Goal: Task Accomplishment & Management: Manage account settings

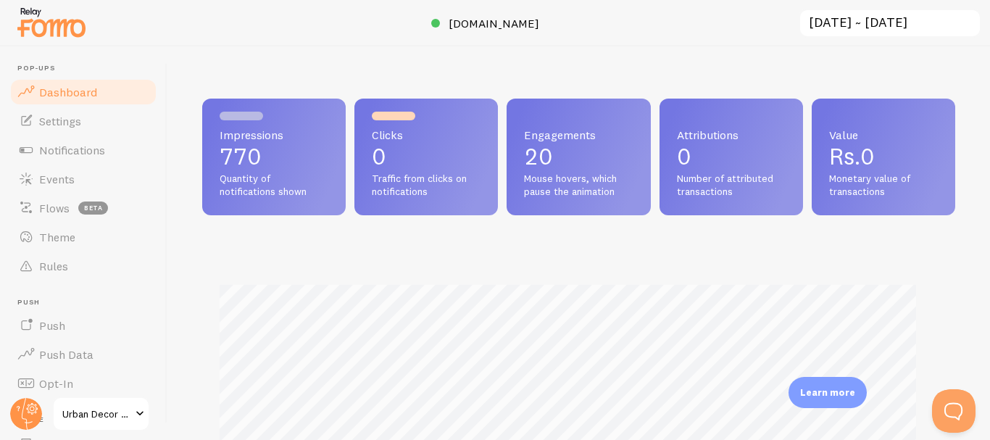
scroll to position [724581, 724220]
click at [88, 122] on link "Settings" at bounding box center [83, 121] width 149 height 29
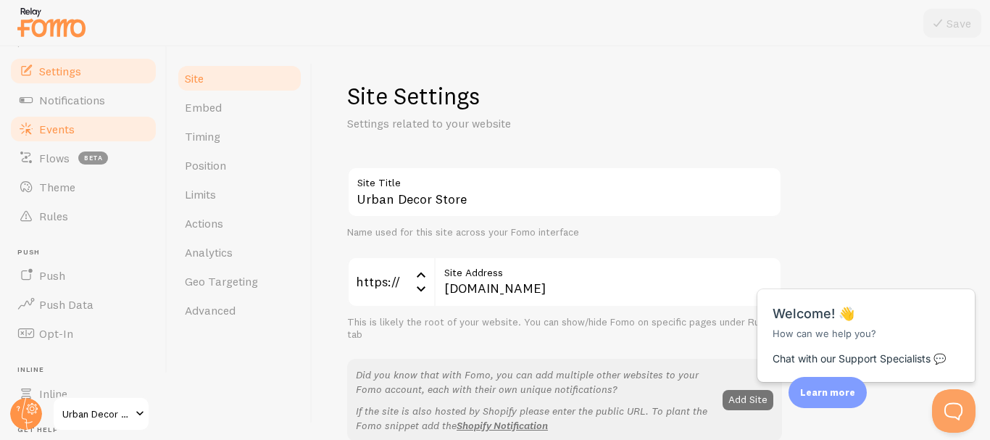
scroll to position [72, 0]
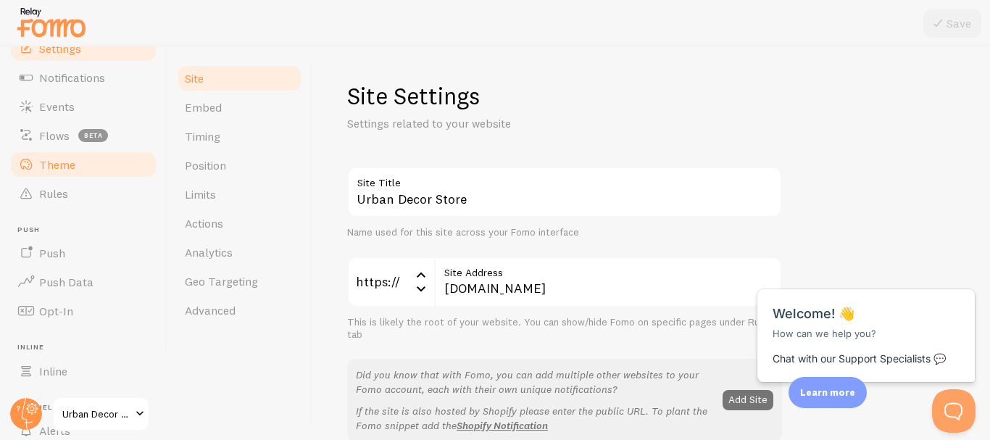
click at [74, 169] on span "Theme" at bounding box center [57, 164] width 36 height 14
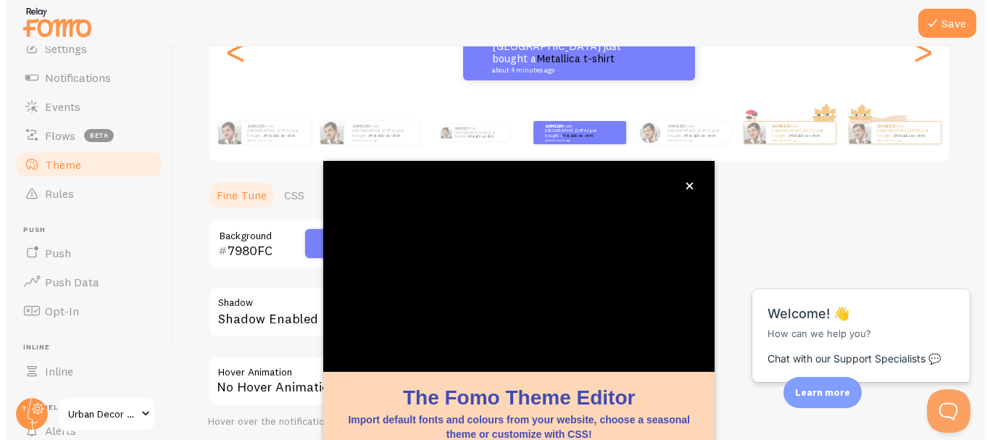
scroll to position [169, 0]
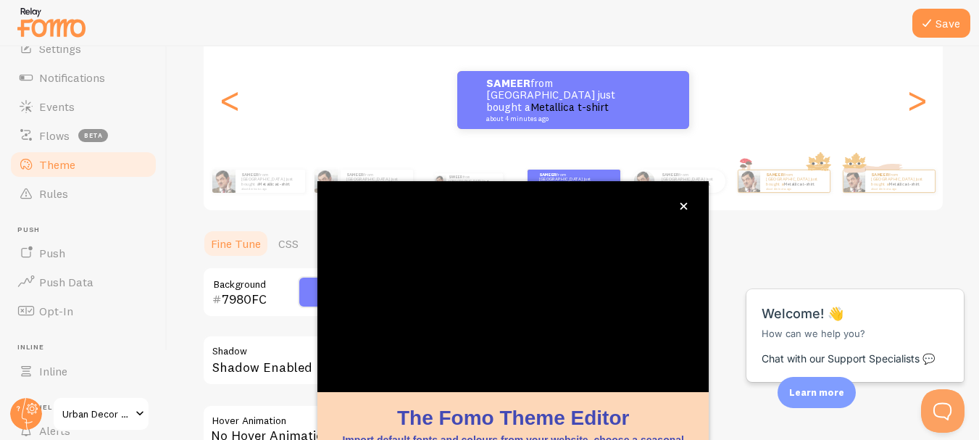
click at [301, 294] on span at bounding box center [314, 292] width 32 height 32
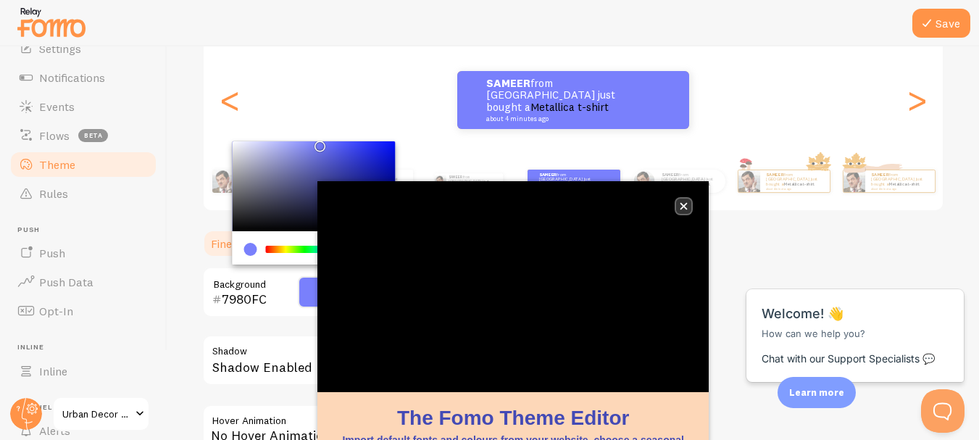
click at [684, 207] on icon "close," at bounding box center [684, 206] width 7 height 7
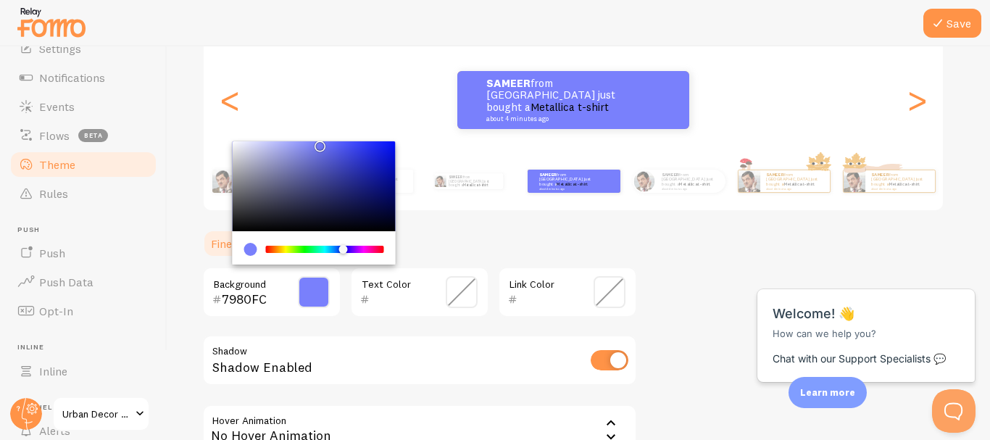
drag, startPoint x: 270, startPoint y: 297, endPoint x: 220, endPoint y: 299, distance: 50.1
click at [220, 299] on div "7980FC" at bounding box center [246, 299] width 68 height 17
paste input "81B29A"
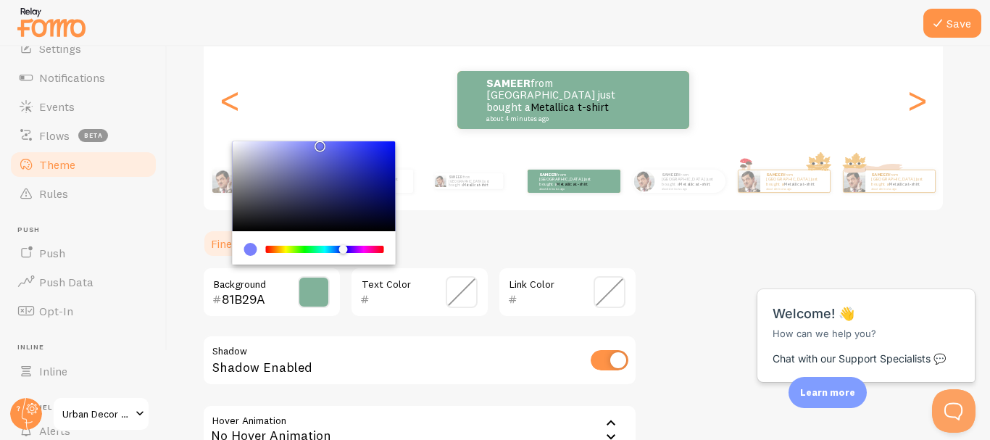
type input "81B29A"
click at [442, 260] on section "Fine Tune CSS 81B29A Background Text Color Link Color Shadow Shadow Enabled Hov…" at bounding box center [419, 380] width 435 height 303
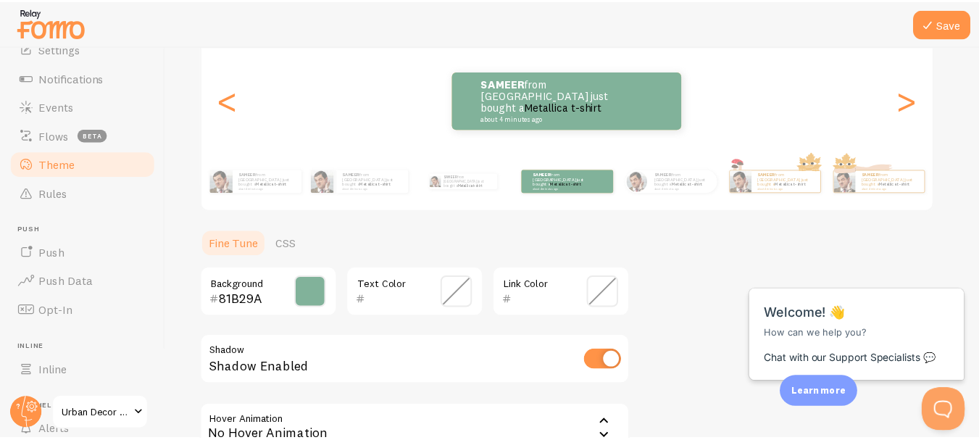
scroll to position [241, 0]
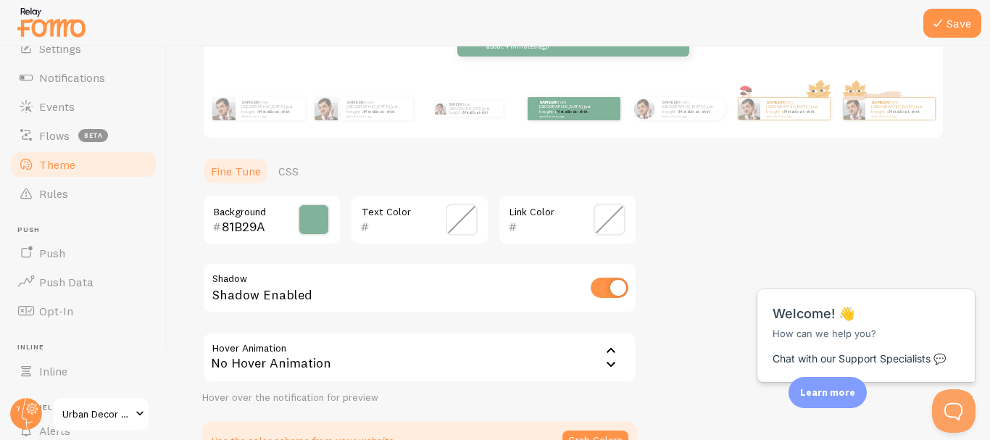
click at [468, 220] on span at bounding box center [462, 220] width 32 height 32
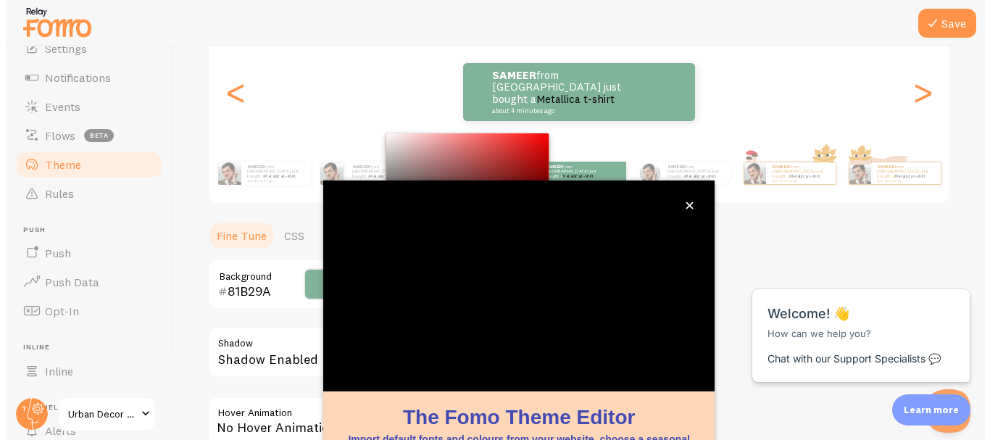
scroll to position [169, 0]
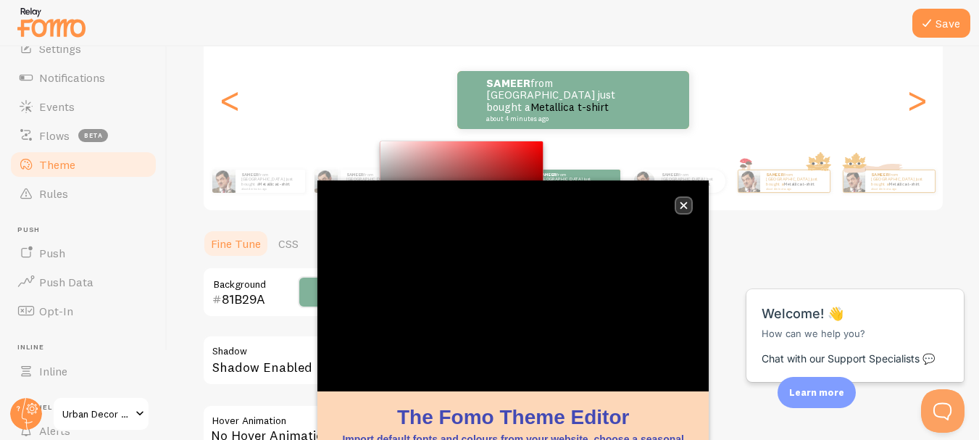
click at [684, 209] on icon "close," at bounding box center [684, 206] width 8 height 8
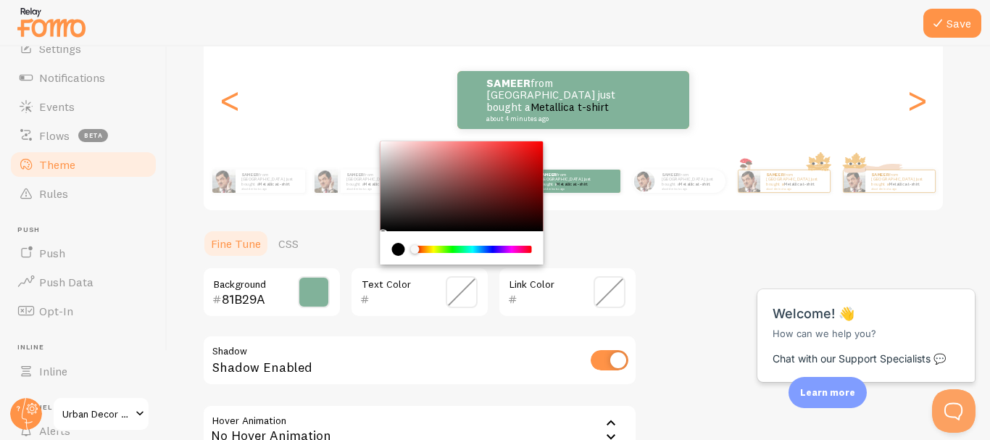
click at [368, 299] on div at bounding box center [394, 299] width 68 height 17
click at [387, 299] on input "text" at bounding box center [399, 299] width 59 height 17
paste input "FAF8F5"
type input "FAF8F5"
click at [603, 237] on ul "Fine Tune CSS" at bounding box center [419, 243] width 435 height 29
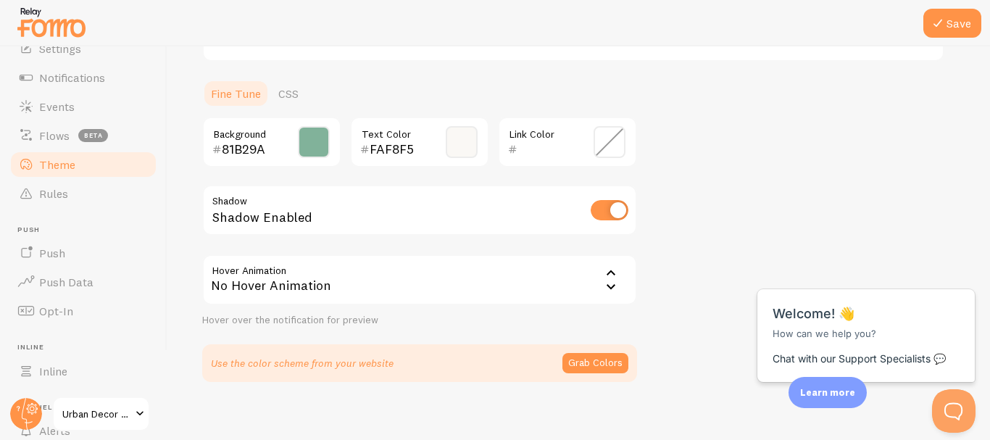
scroll to position [331, 0]
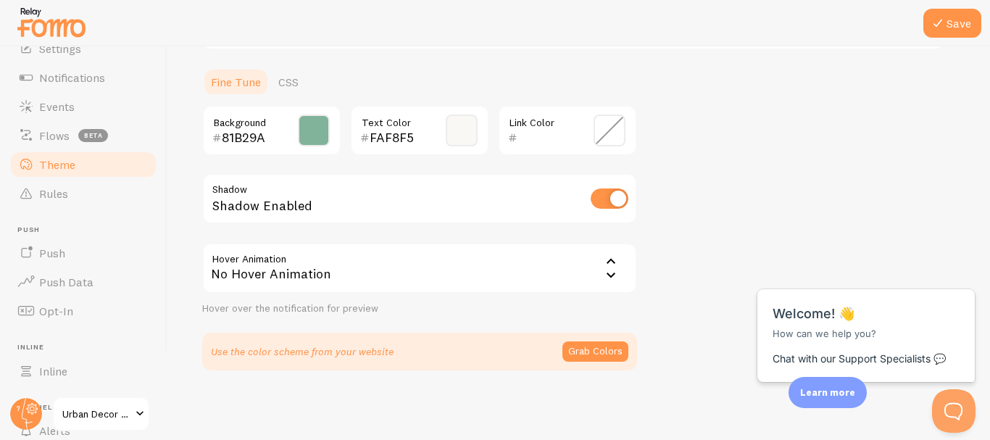
click at [615, 272] on icon at bounding box center [610, 275] width 17 height 17
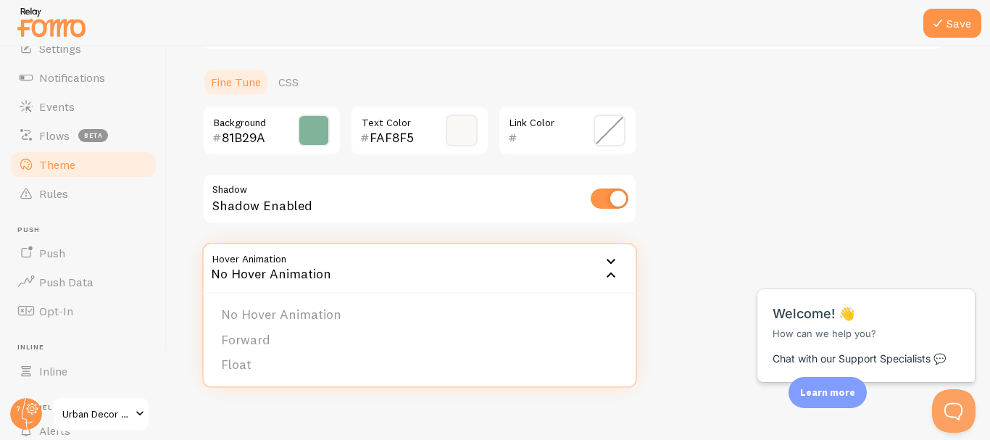
click at [668, 259] on div "Theme Choose a theme for your notifications Colorful SAMEER from [GEOGRAPHIC_DA…" at bounding box center [578, 61] width 753 height 620
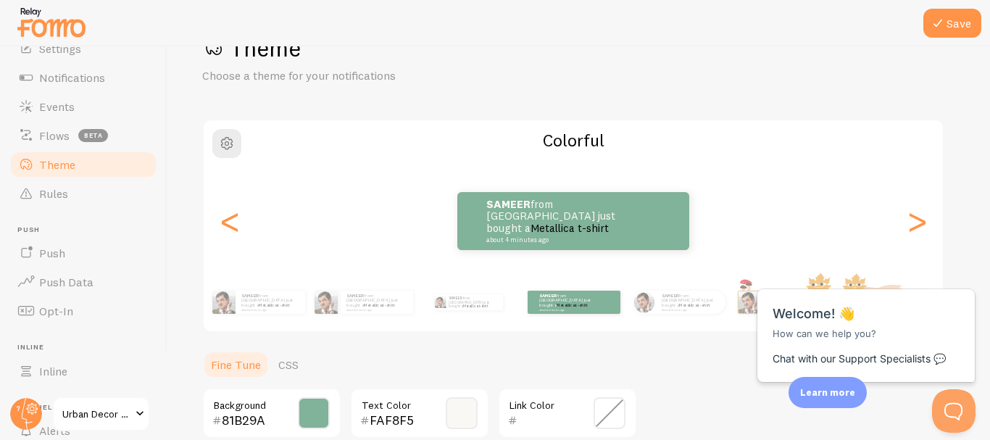
scroll to position [41, 0]
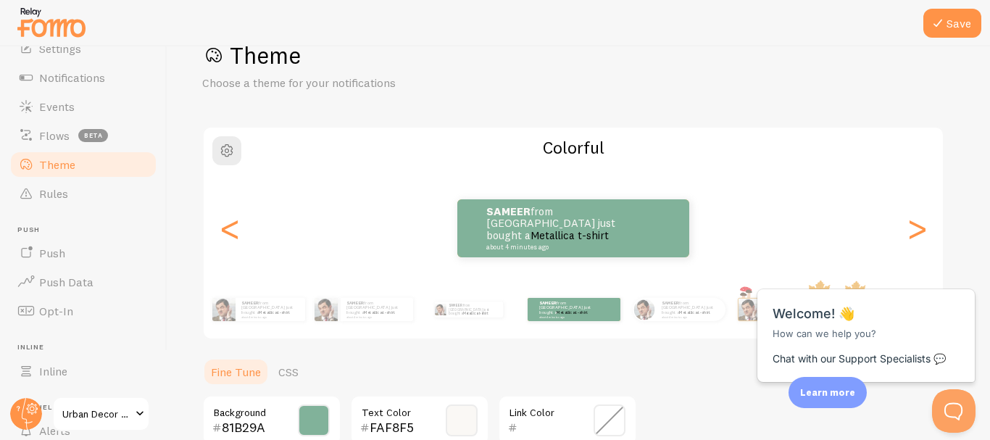
click at [966, 40] on div at bounding box center [495, 23] width 990 height 46
click at [961, 34] on button "Save" at bounding box center [953, 23] width 58 height 29
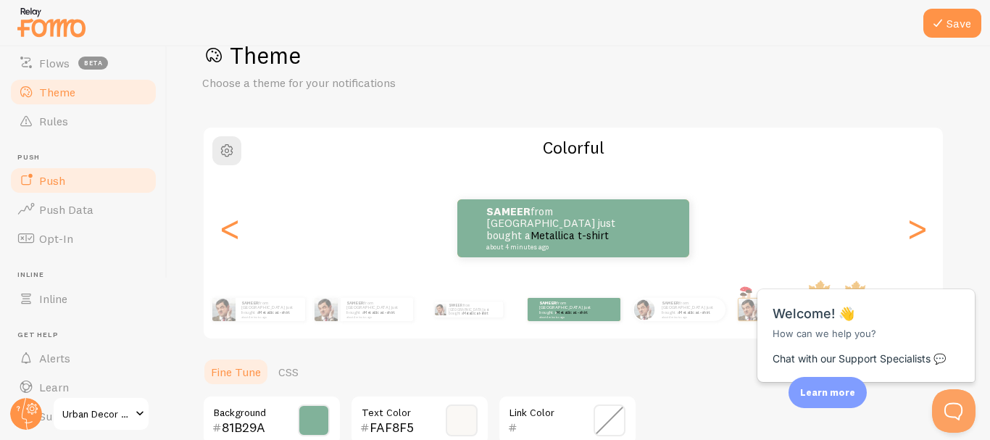
click at [72, 181] on link "Push" at bounding box center [83, 180] width 149 height 29
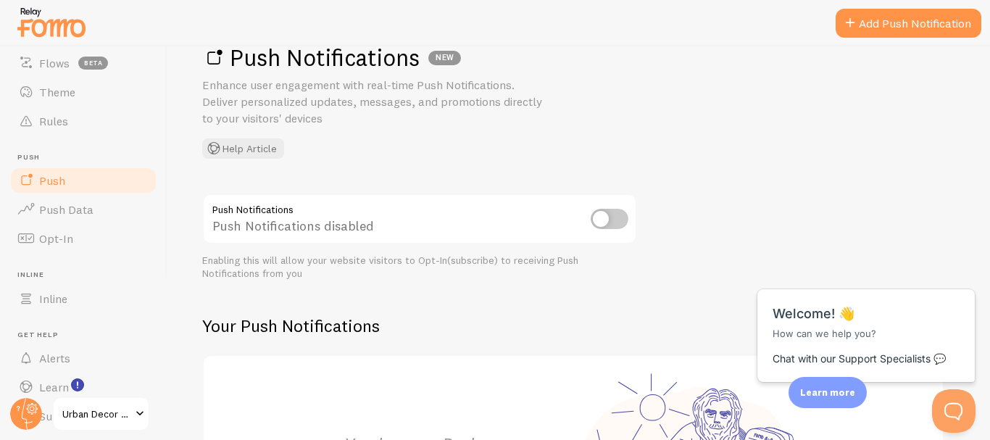
scroll to position [72, 0]
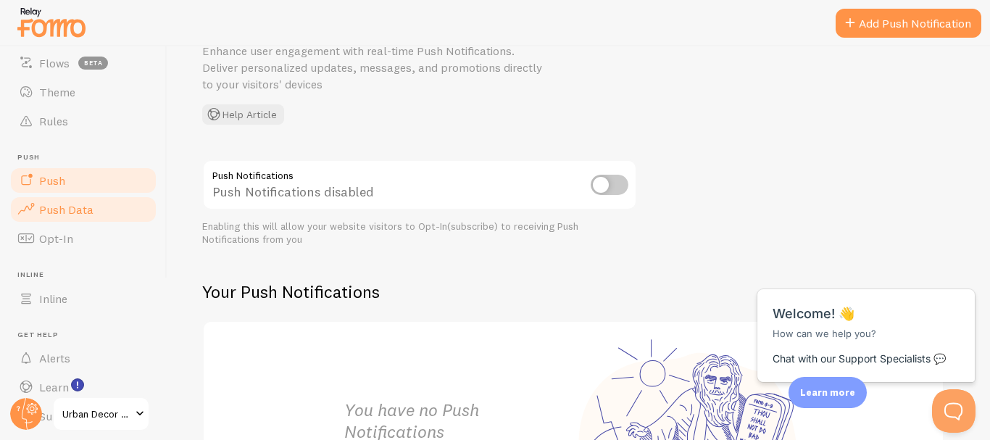
click at [76, 217] on link "Push Data" at bounding box center [83, 209] width 149 height 29
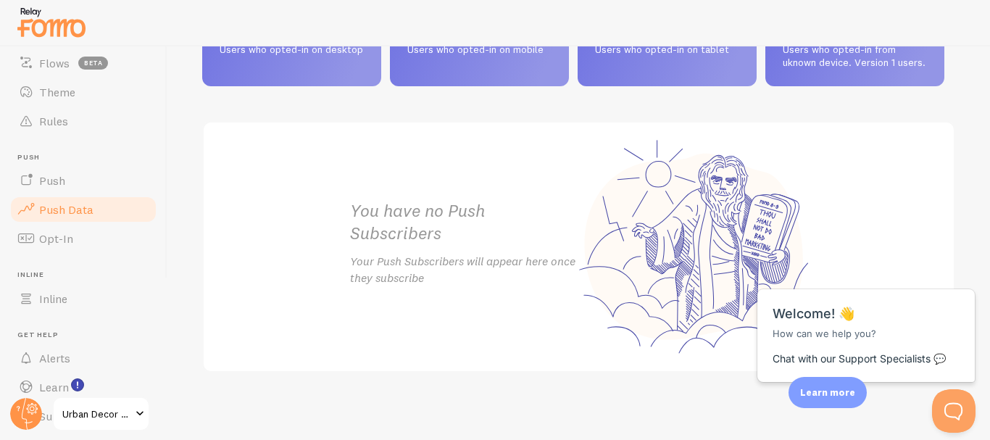
scroll to position [798, 0]
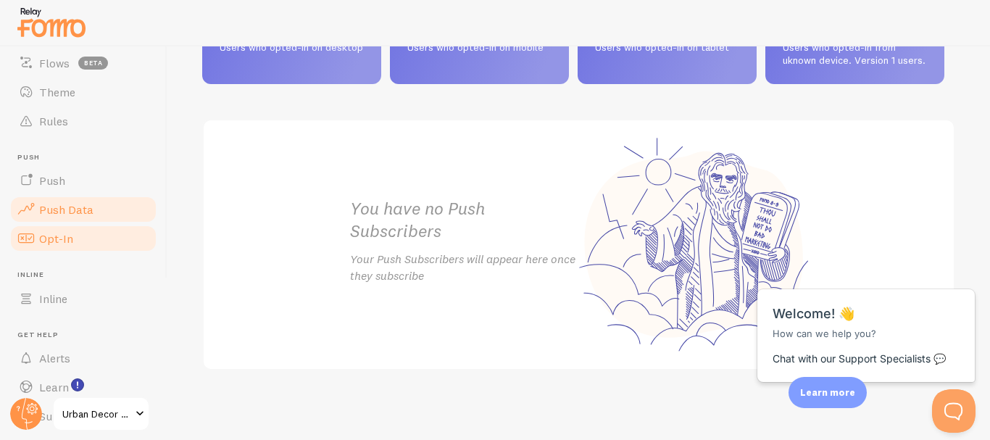
click at [65, 232] on span "Opt-In" at bounding box center [56, 238] width 34 height 14
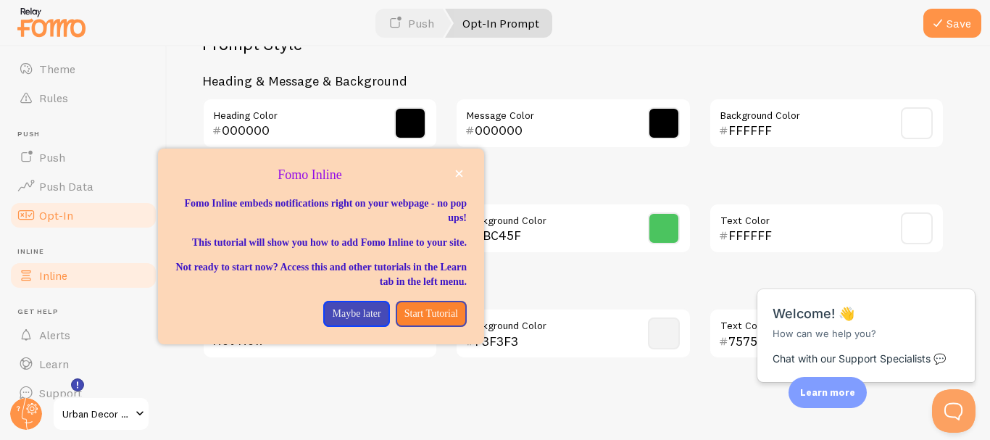
scroll to position [188, 0]
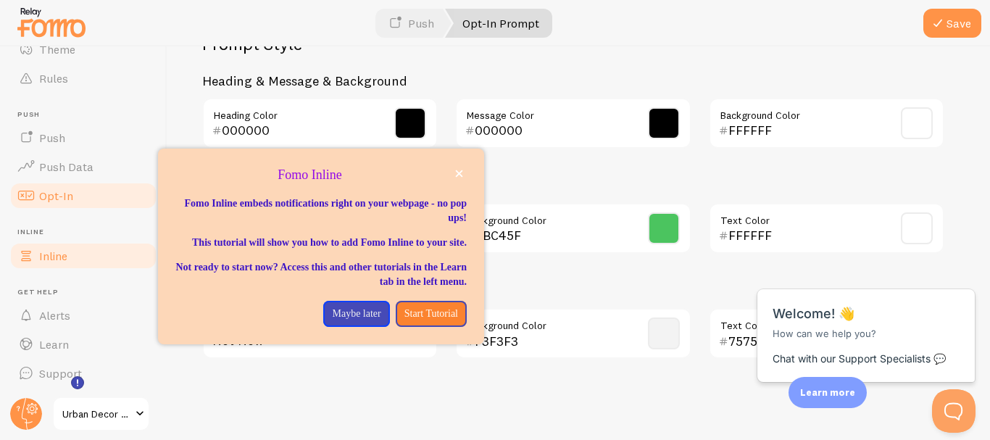
click at [62, 299] on li "Get Help Alerts" at bounding box center [83, 309] width 149 height 43
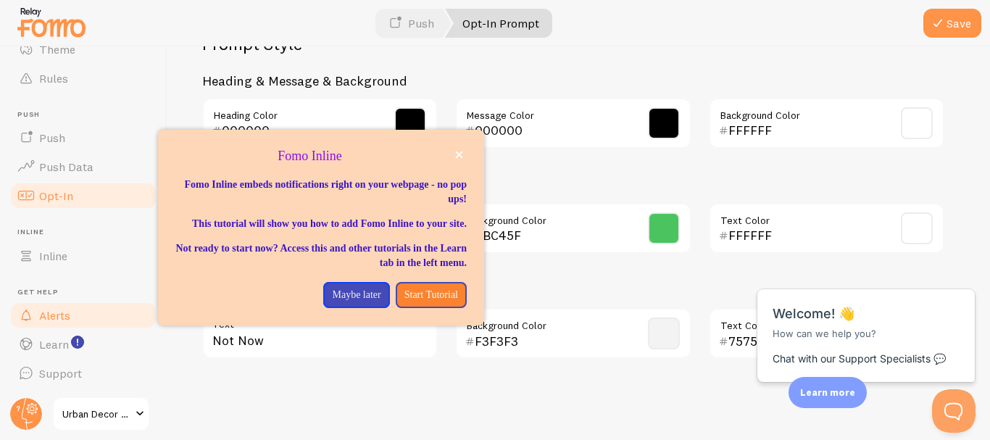
click at [66, 316] on span "Alerts" at bounding box center [54, 315] width 31 height 14
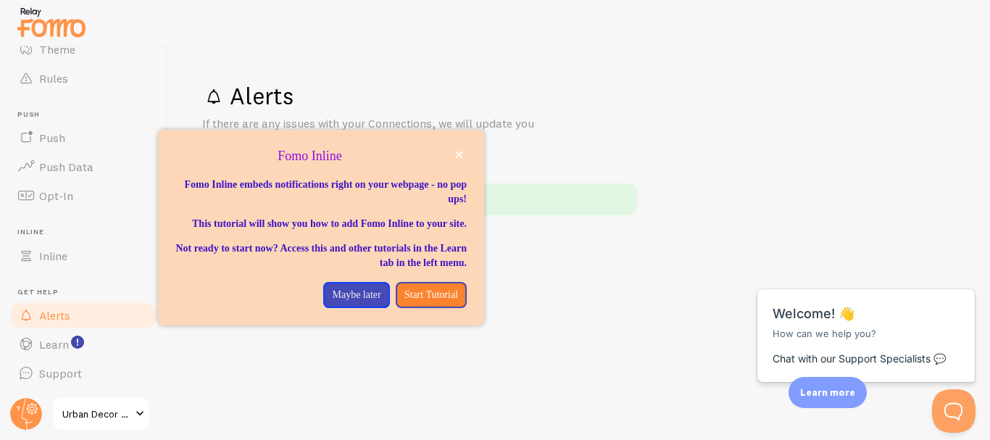
click at [457, 162] on p "Fomo Inline" at bounding box center [320, 156] width 291 height 19
click at [460, 154] on icon "close," at bounding box center [459, 155] width 7 height 7
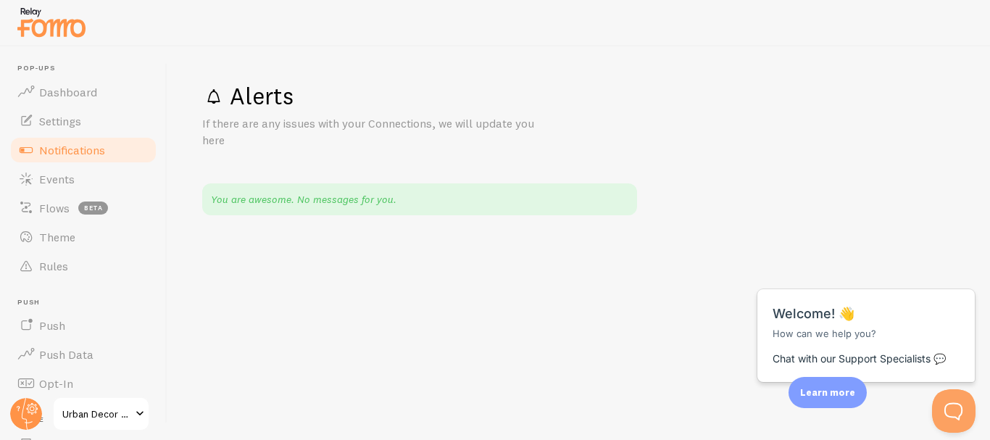
click at [88, 152] on span "Notifications" at bounding box center [72, 150] width 66 height 14
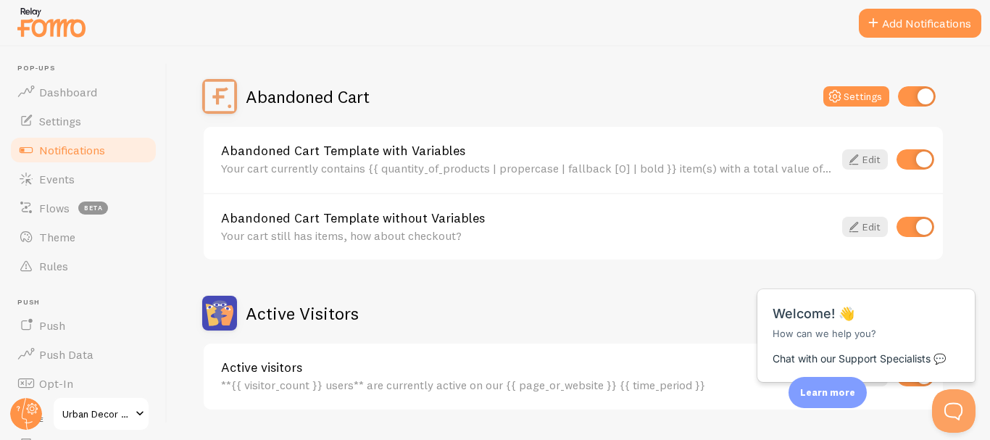
scroll to position [145, 0]
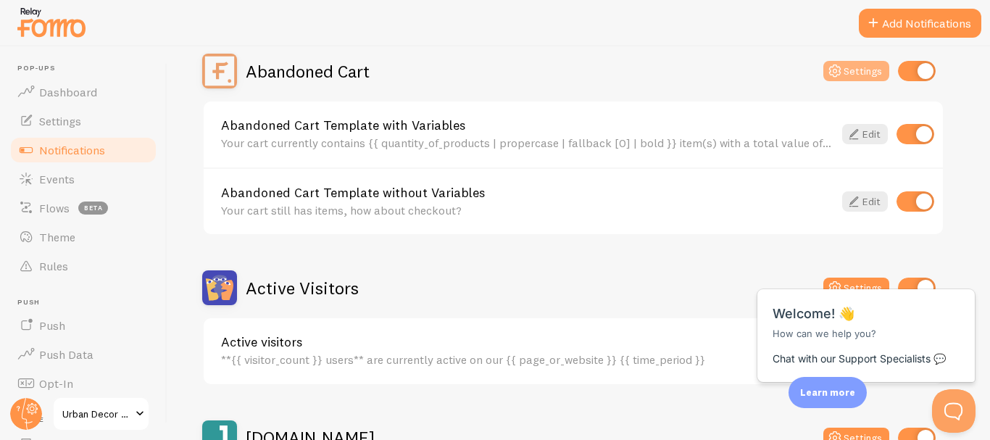
click at [863, 63] on button "Settings" at bounding box center [857, 71] width 66 height 20
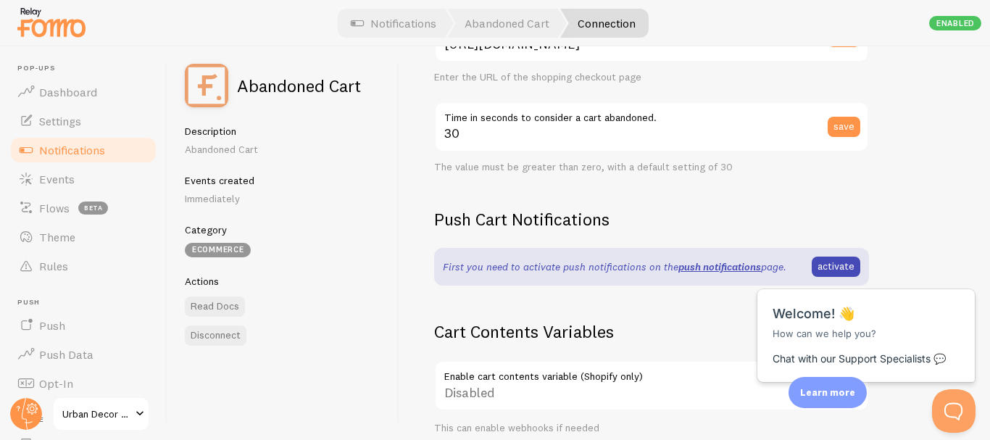
scroll to position [362, 0]
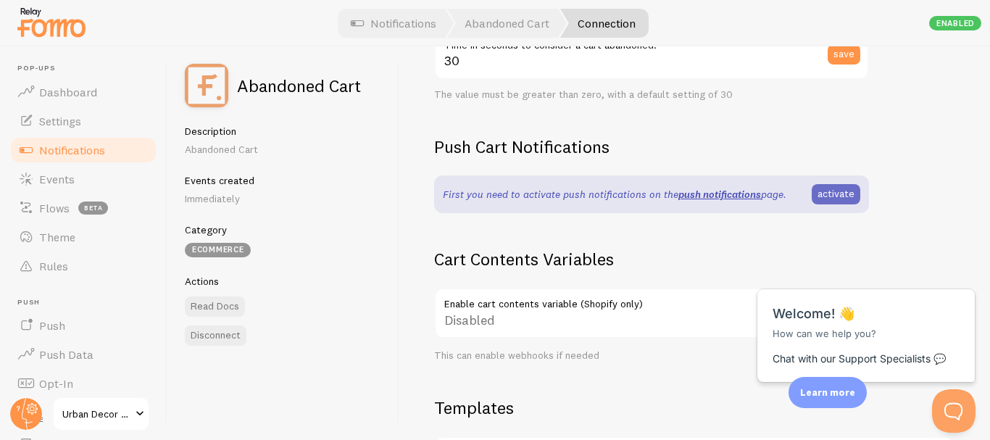
click at [834, 200] on link "activate" at bounding box center [836, 194] width 49 height 20
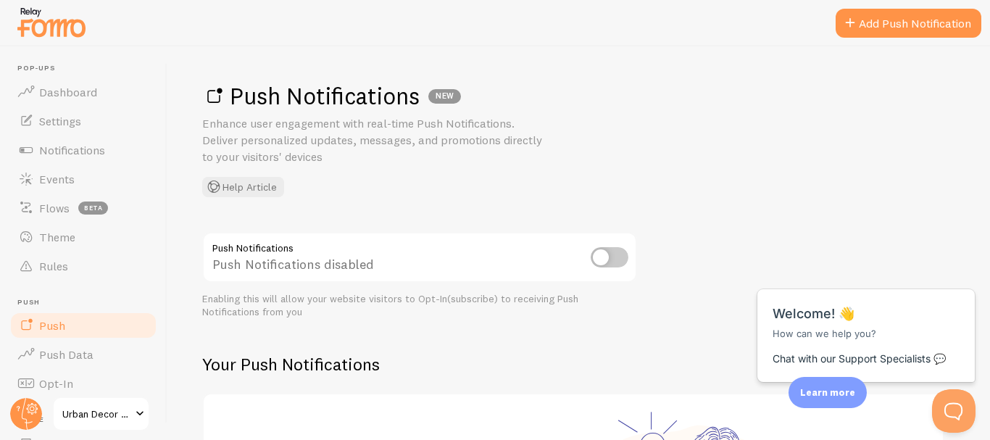
scroll to position [72, 0]
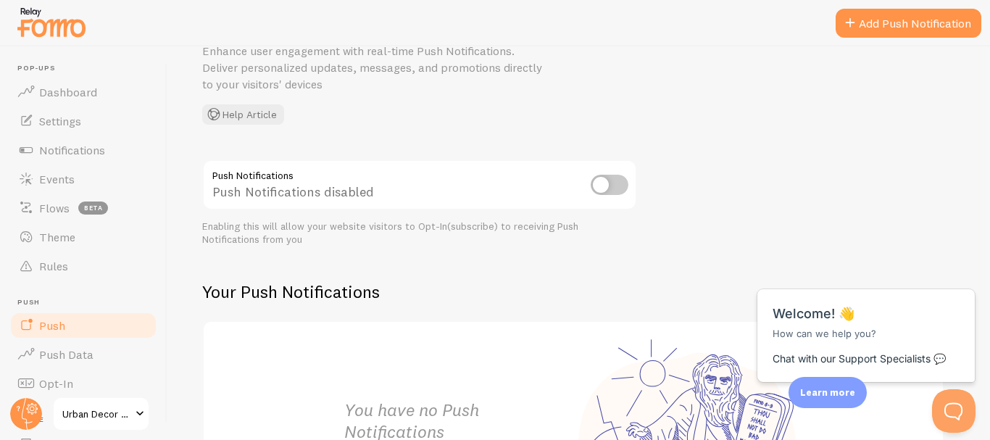
click at [613, 185] on input "checkbox" at bounding box center [610, 185] width 38 height 20
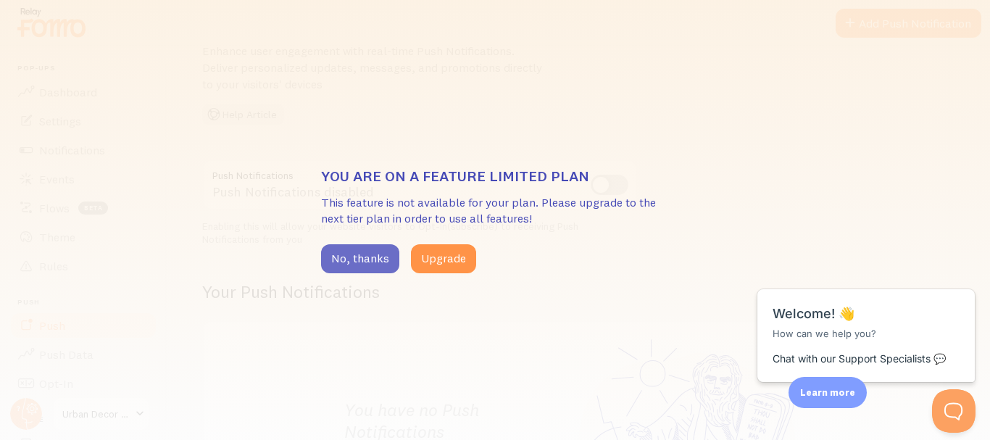
click at [387, 260] on button "No, thanks" at bounding box center [360, 258] width 78 height 29
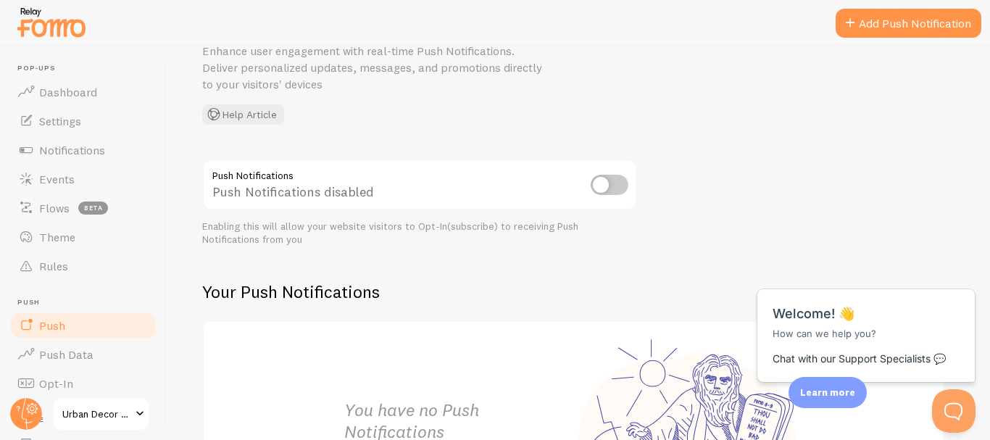
scroll to position [274, 0]
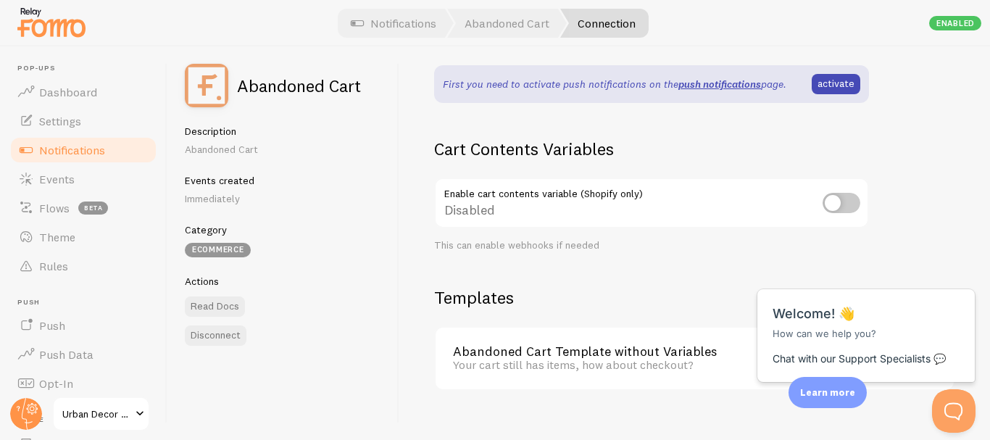
scroll to position [493, 0]
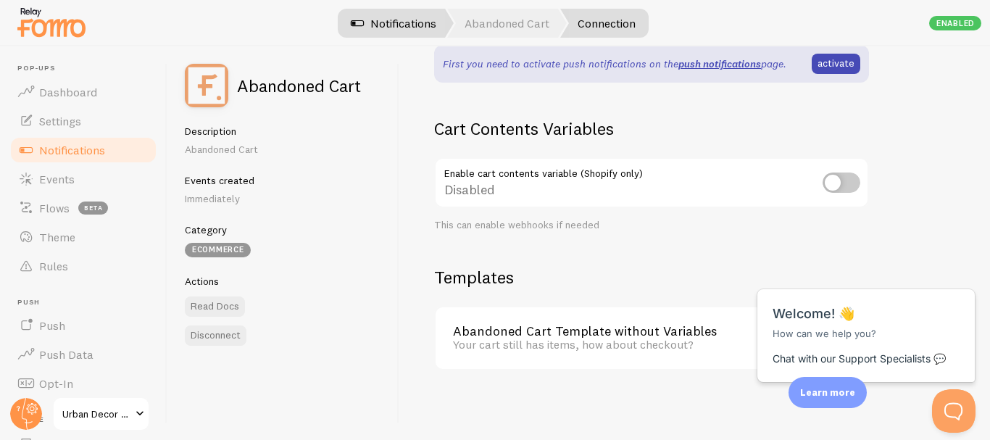
click at [408, 33] on link "Notifications" at bounding box center [393, 23] width 120 height 29
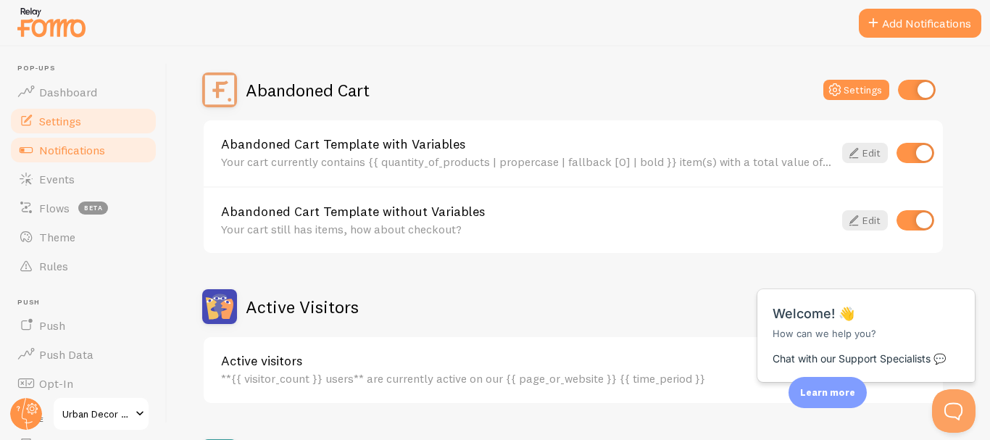
scroll to position [145, 0]
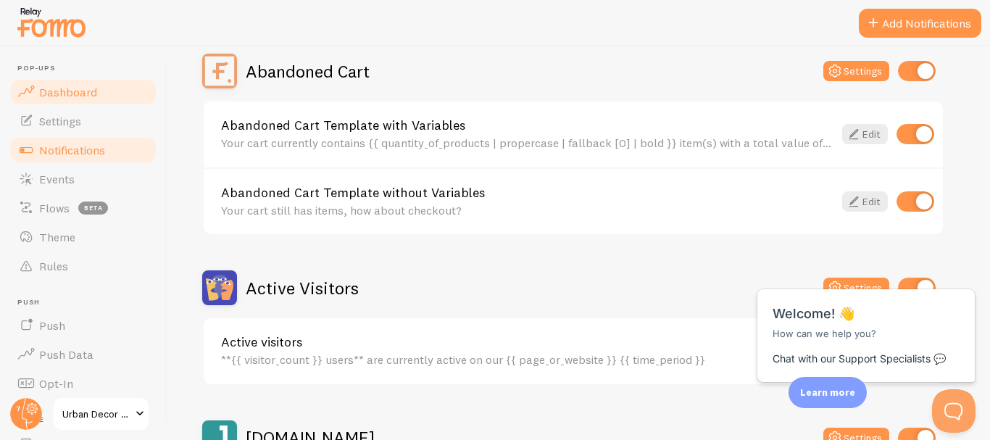
click at [78, 89] on span "Dashboard" at bounding box center [68, 92] width 58 height 14
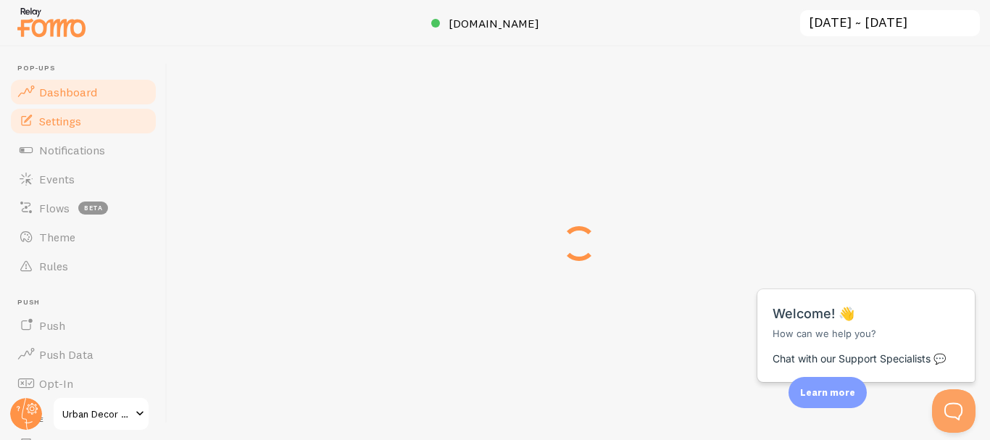
click at [74, 119] on span "Settings" at bounding box center [60, 121] width 42 height 14
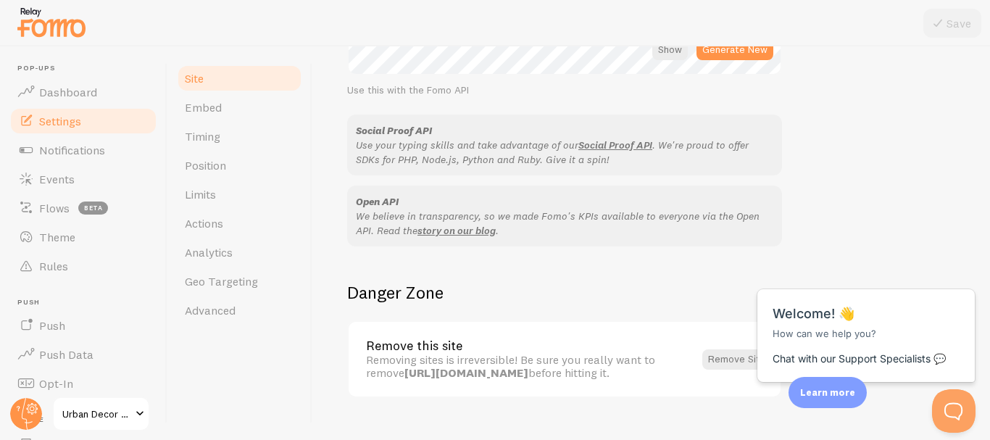
scroll to position [929, 0]
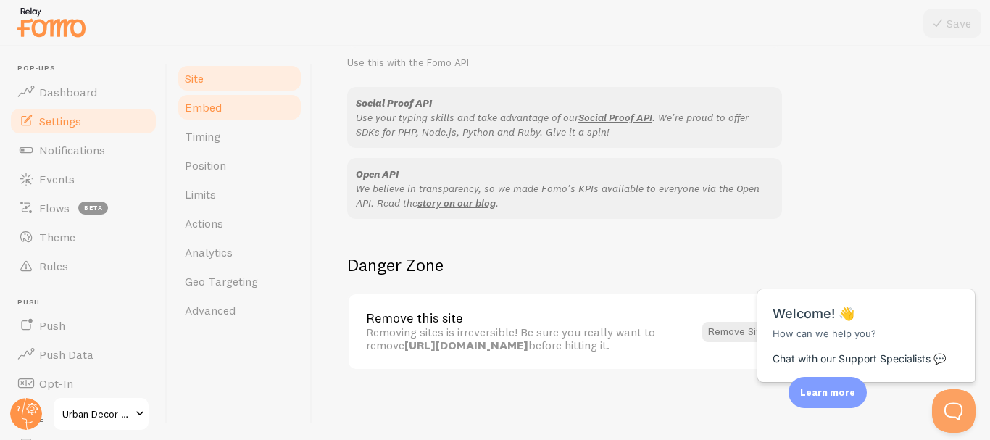
click at [229, 112] on link "Embed" at bounding box center [239, 107] width 127 height 29
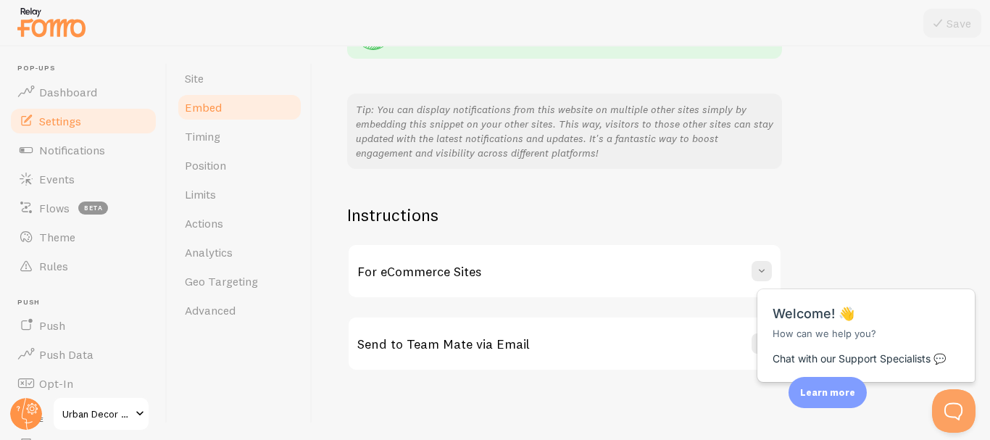
scroll to position [338, 0]
click at [236, 138] on link "Timing" at bounding box center [239, 136] width 127 height 29
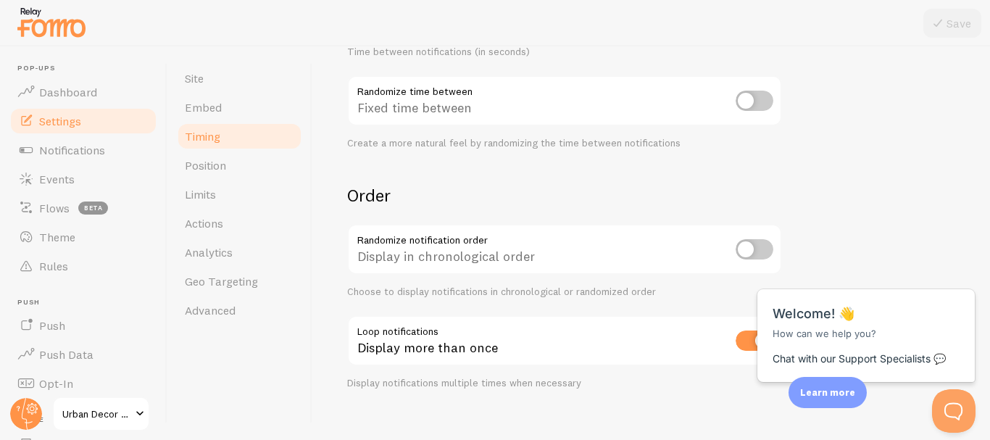
scroll to position [418, 0]
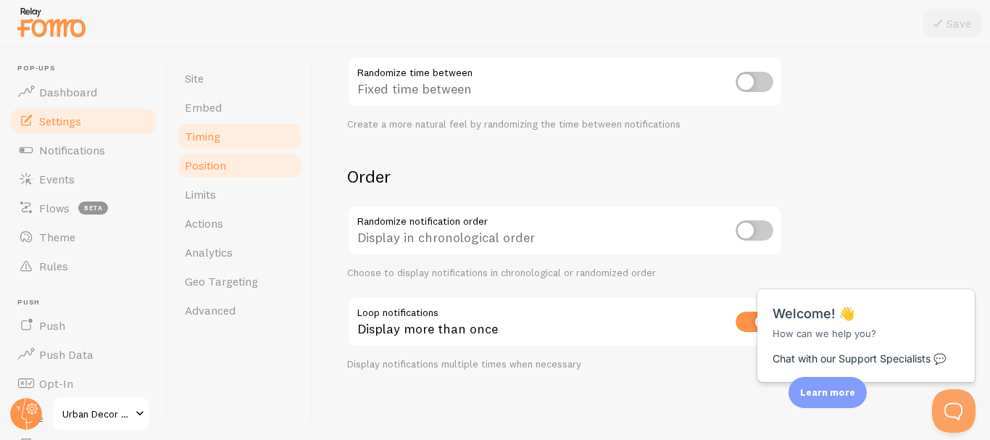
click at [224, 169] on span "Position" at bounding box center [205, 165] width 41 height 14
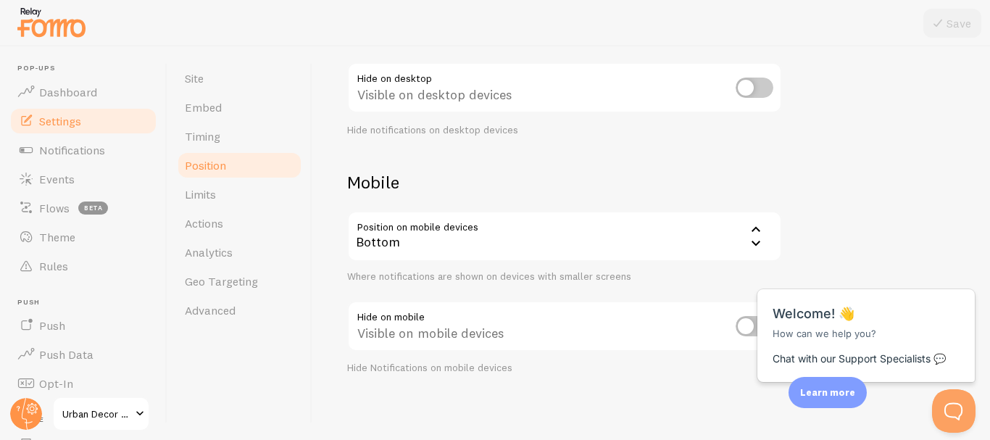
scroll to position [238, 0]
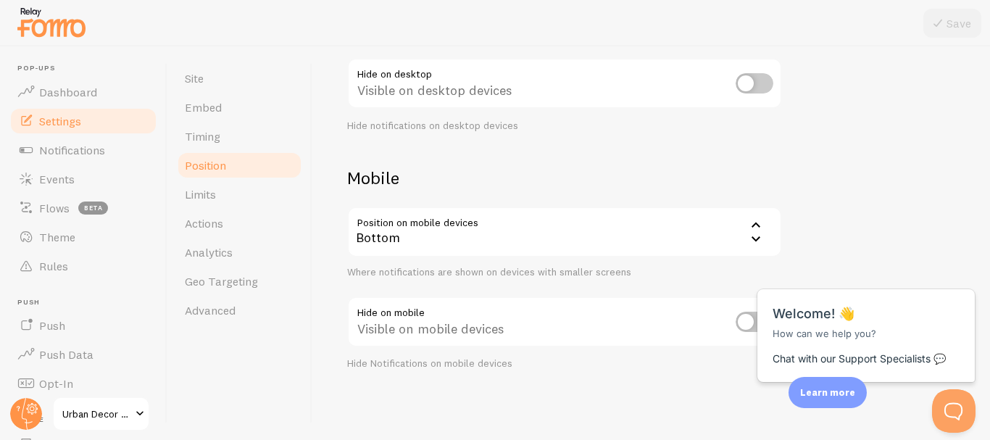
click at [462, 226] on div "Bottom" at bounding box center [564, 232] width 435 height 51
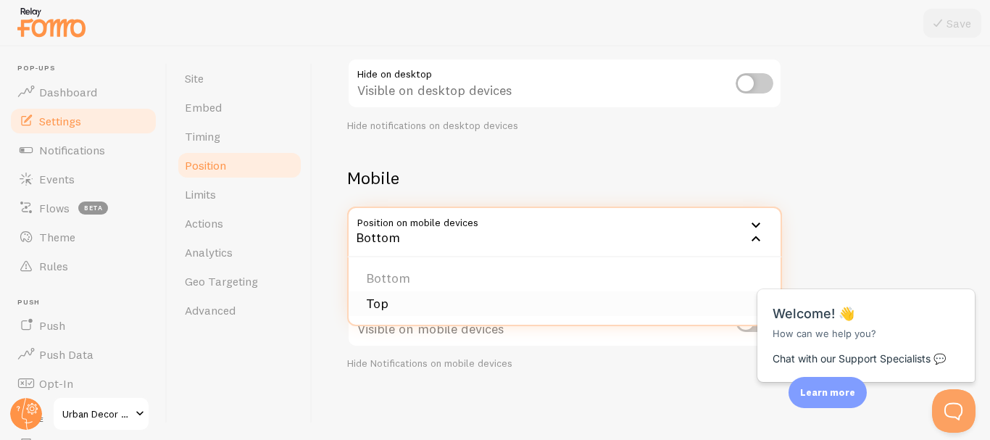
click at [435, 298] on li "Top" at bounding box center [565, 303] width 432 height 25
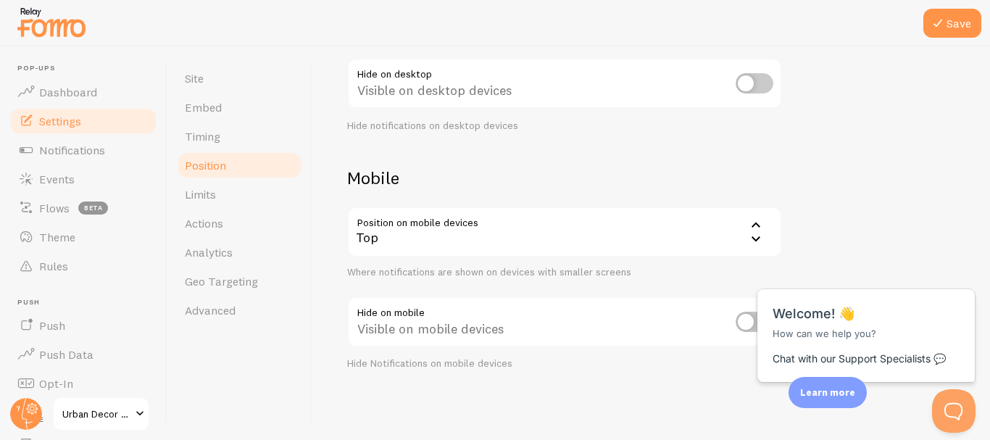
click at [533, 164] on div "Devices & Position Placement of notifications on mobile and desktop devices Des…" at bounding box center [651, 106] width 608 height 527
click at [200, 199] on span "Limits" at bounding box center [200, 194] width 31 height 14
click at [944, 28] on icon at bounding box center [937, 22] width 17 height 17
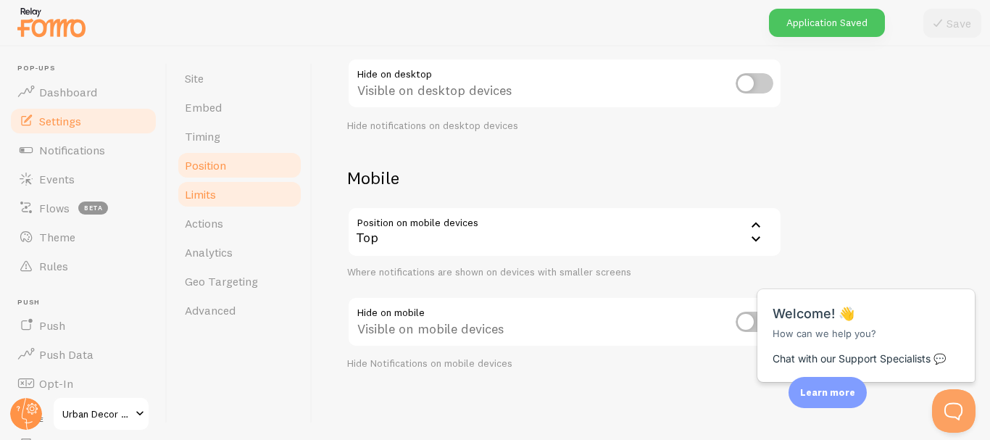
click at [221, 198] on link "Limits" at bounding box center [239, 194] width 127 height 29
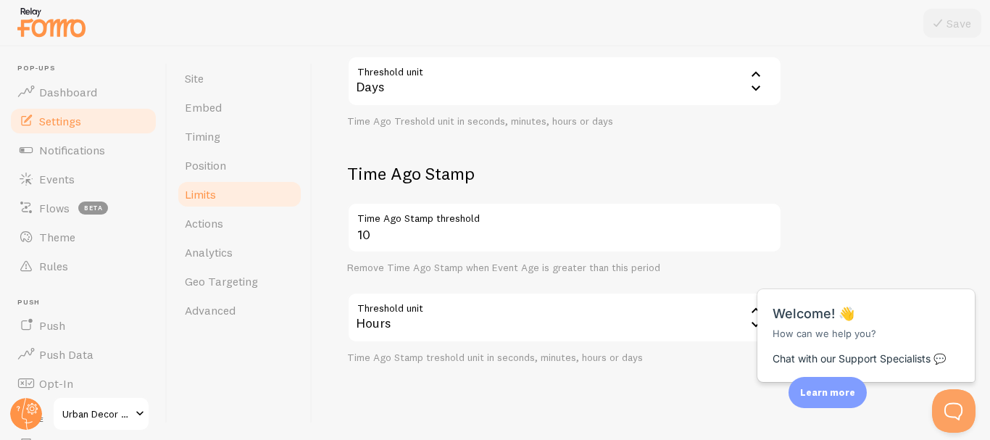
scroll to position [500, 0]
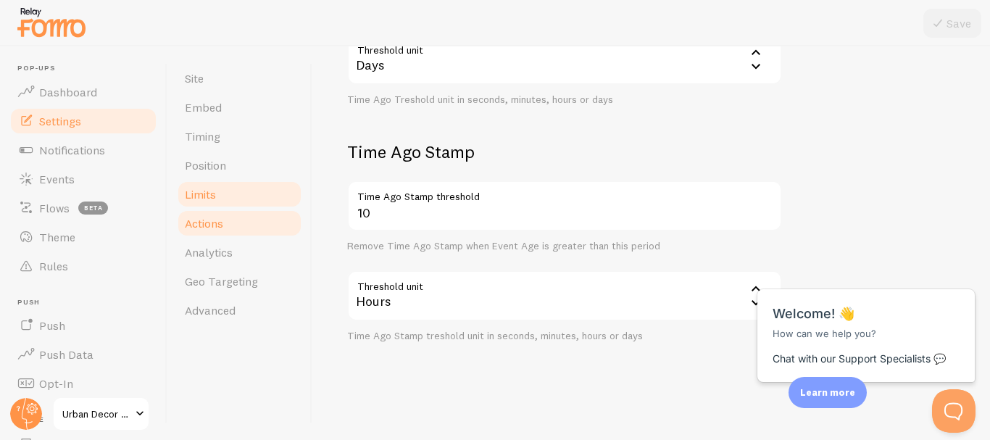
click at [197, 219] on span "Actions" at bounding box center [204, 223] width 38 height 14
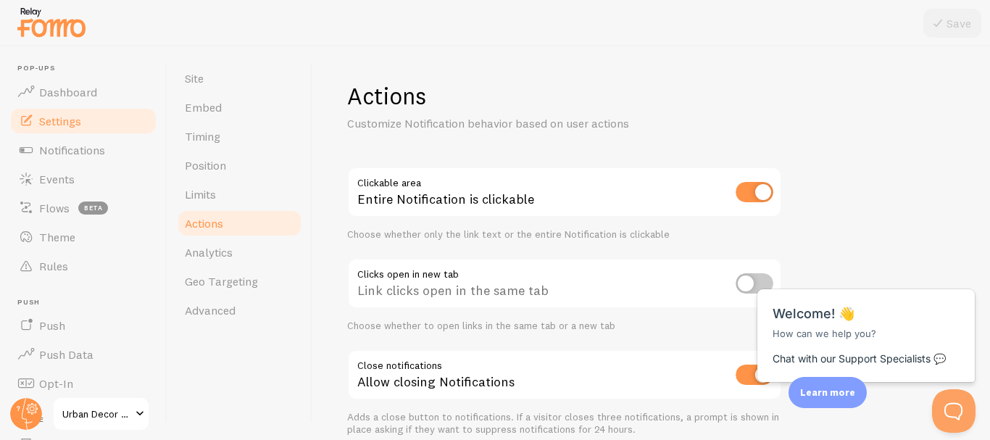
scroll to position [66, 0]
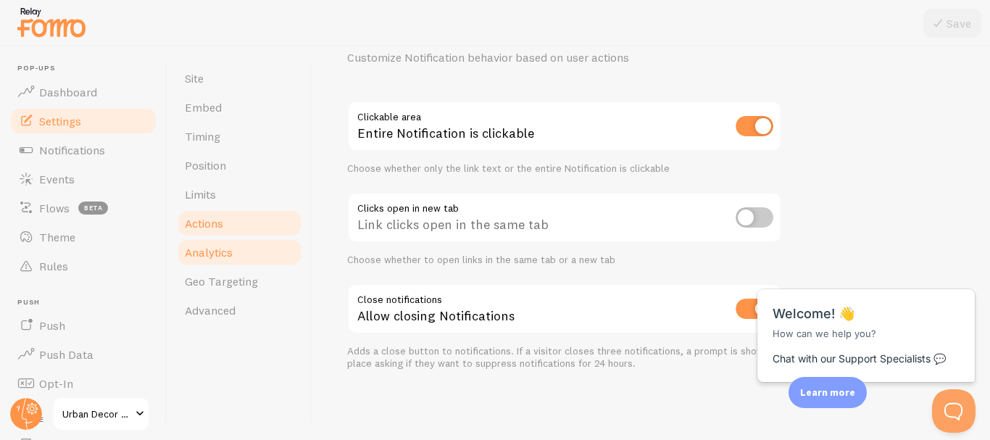
click at [251, 254] on link "Analytics" at bounding box center [239, 252] width 127 height 29
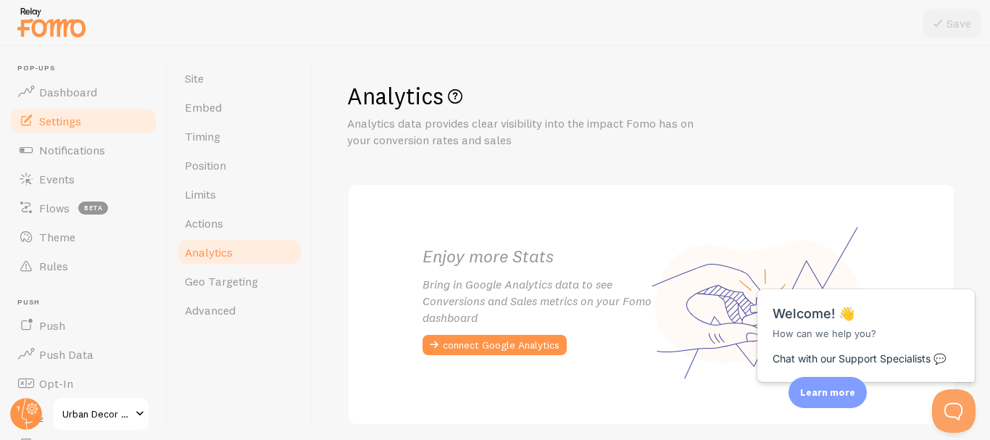
scroll to position [4, 0]
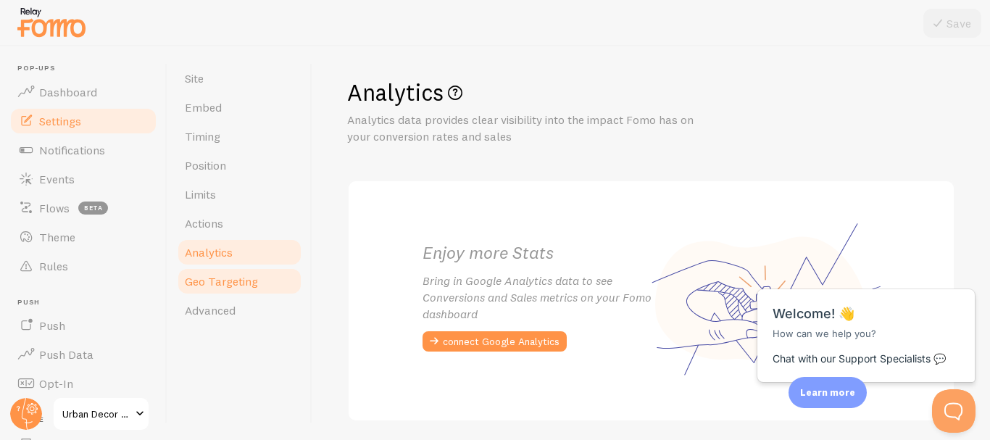
click at [231, 292] on link "Geo Targeting" at bounding box center [239, 281] width 127 height 29
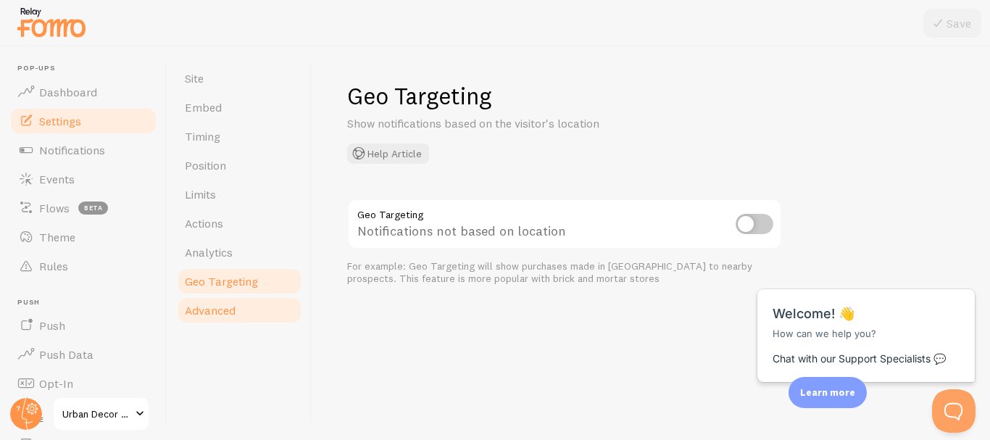
click at [209, 314] on span "Advanced" at bounding box center [210, 310] width 51 height 14
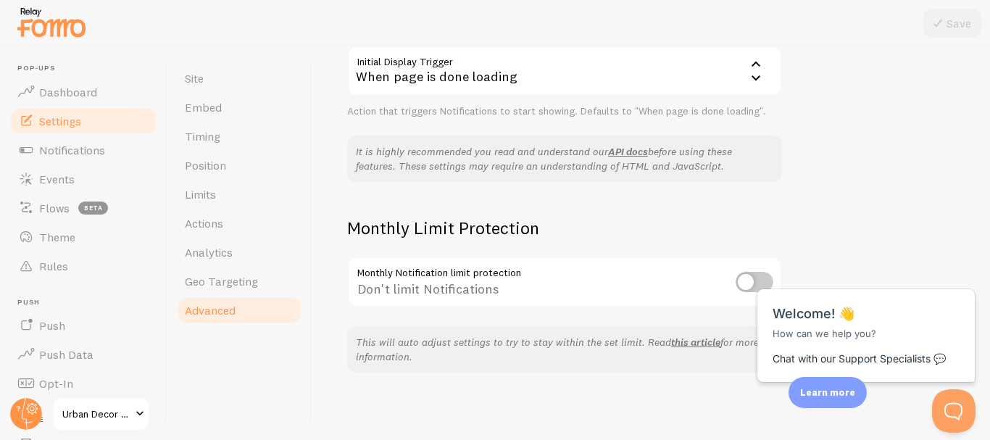
scroll to position [401, 0]
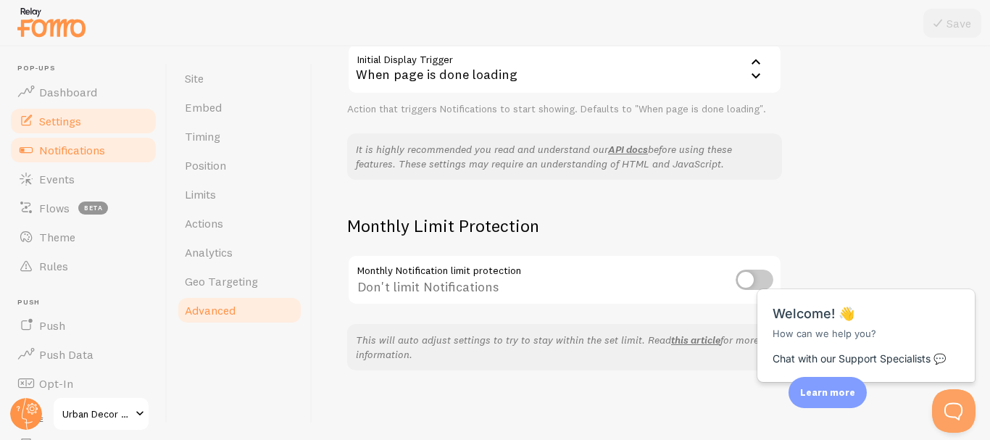
click at [72, 146] on span "Notifications" at bounding box center [72, 150] width 66 height 14
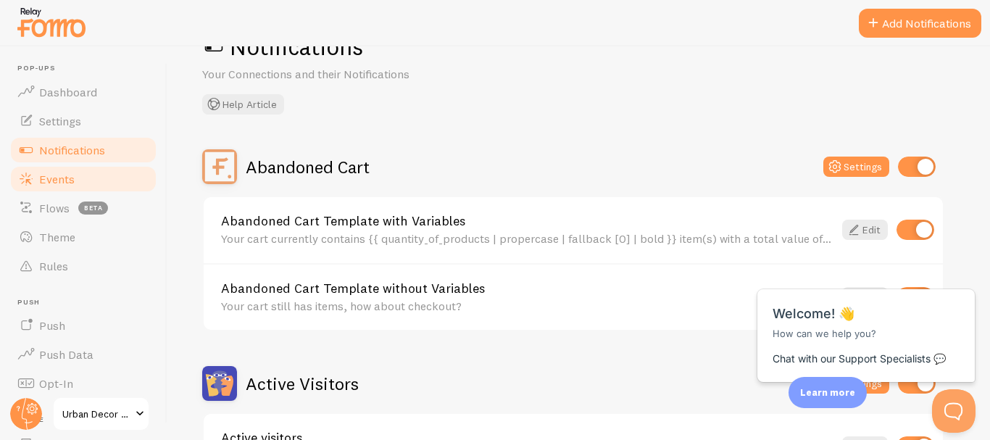
scroll to position [72, 0]
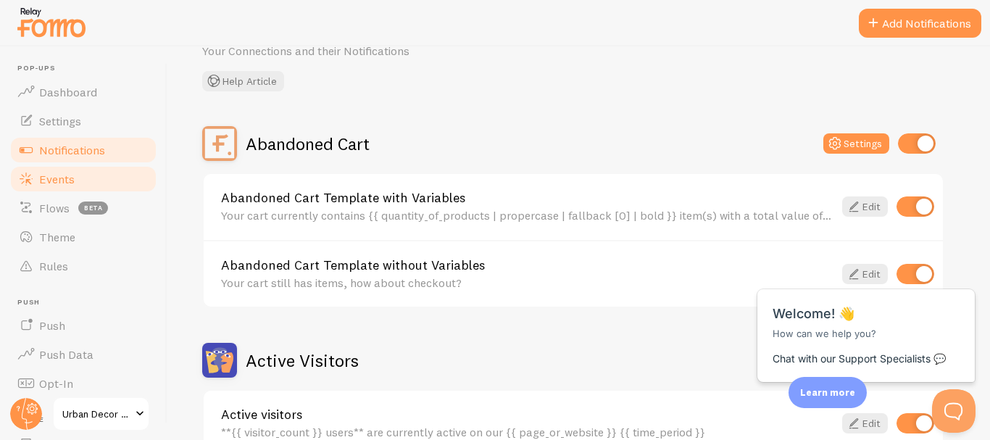
click at [59, 183] on span "Events" at bounding box center [57, 179] width 36 height 14
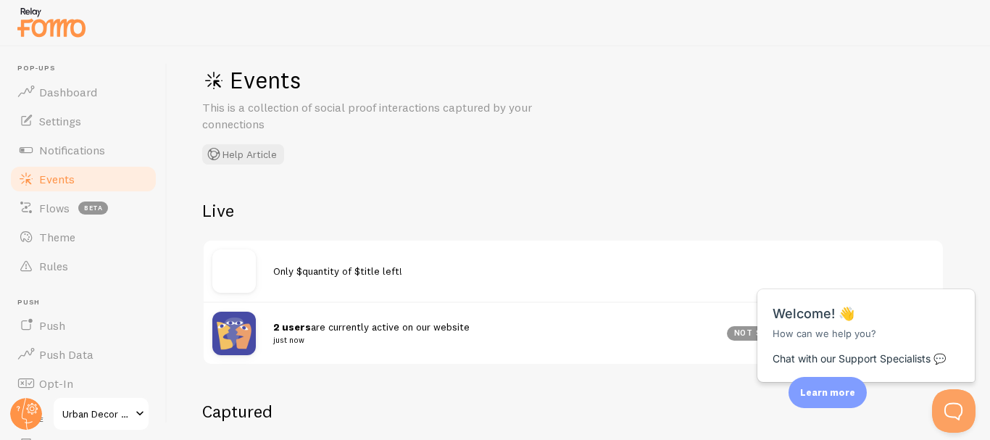
scroll to position [70, 0]
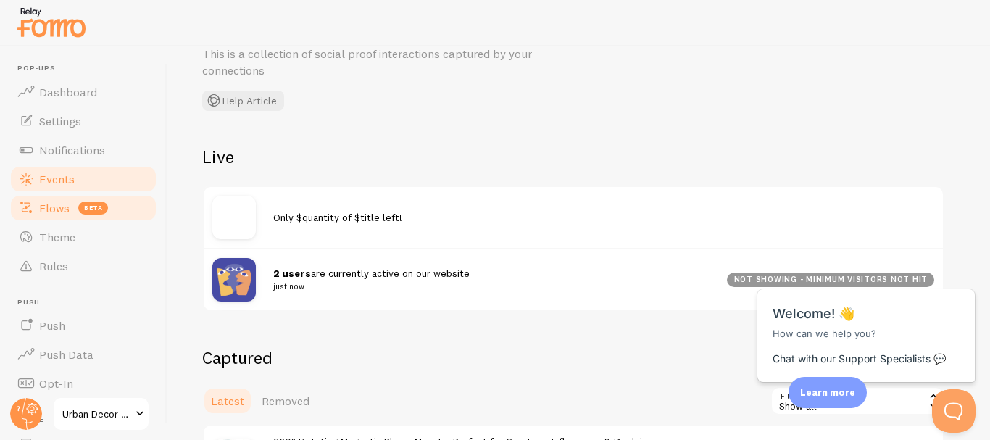
click at [51, 199] on link "Flows beta" at bounding box center [83, 208] width 149 height 29
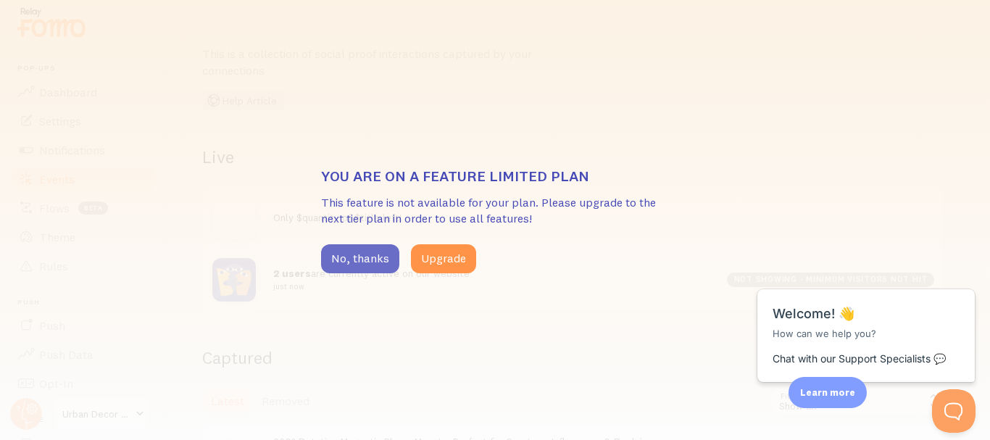
click at [352, 252] on button "No, thanks" at bounding box center [360, 258] width 78 height 29
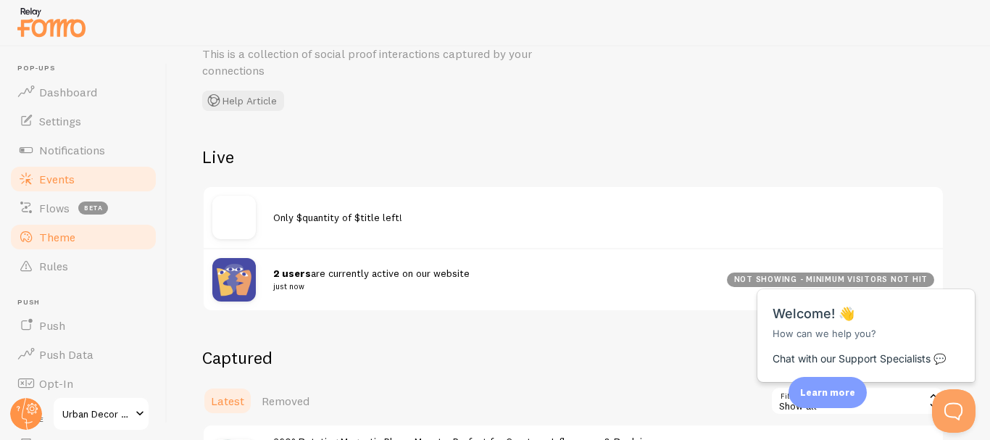
click at [79, 239] on link "Theme" at bounding box center [83, 237] width 149 height 29
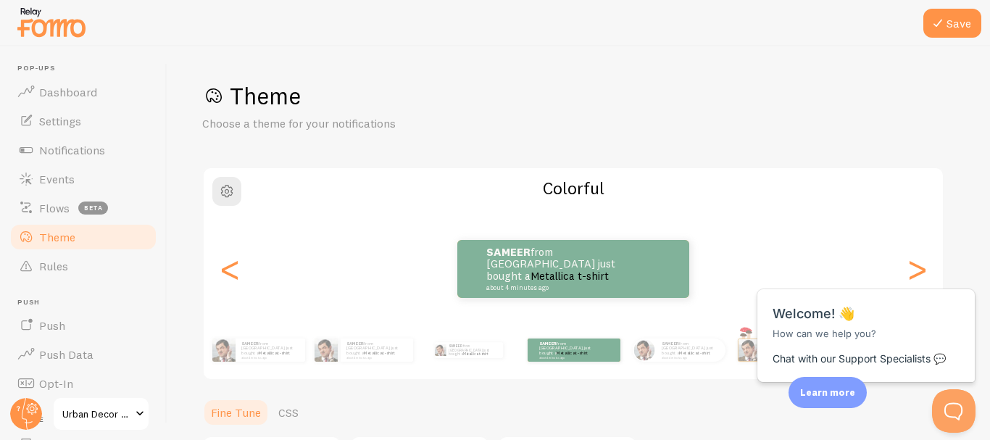
scroll to position [145, 0]
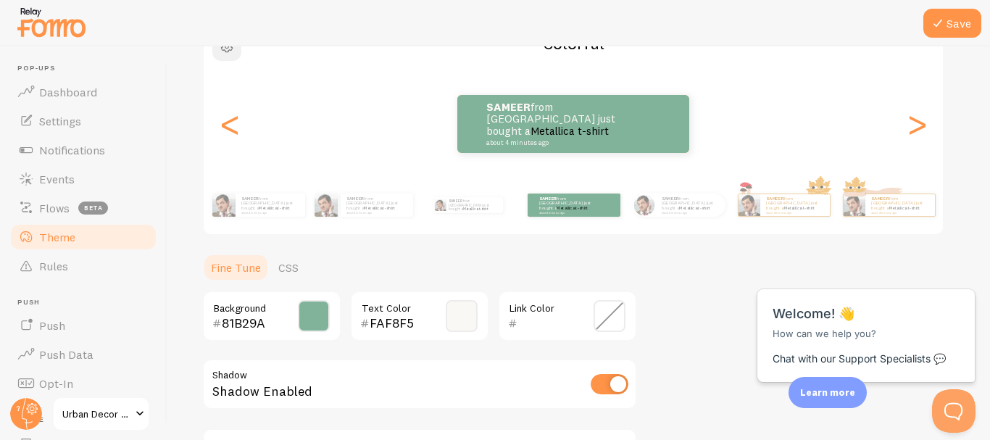
click at [236, 58] on button "button" at bounding box center [226, 46] width 29 height 29
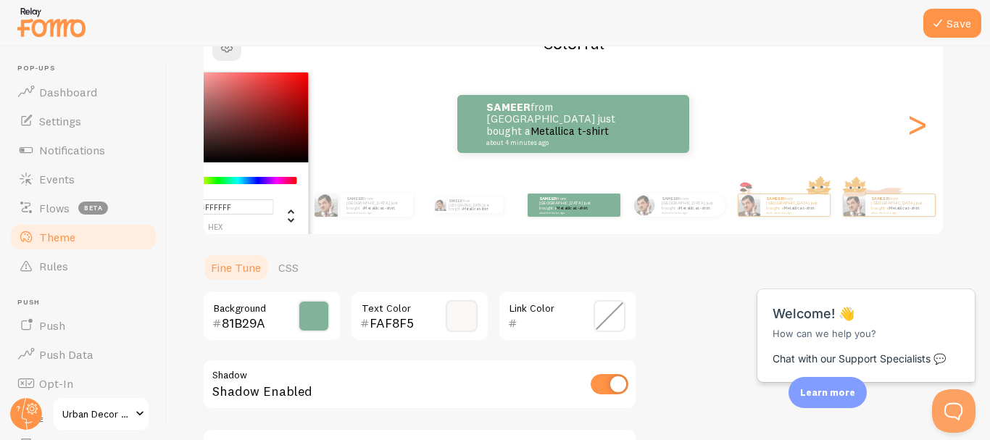
click at [618, 238] on div "Theme Choose a theme for your notifications #FFFFFF hex 255 r 255 g 255 b 0 h 0…" at bounding box center [578, 246] width 753 height 620
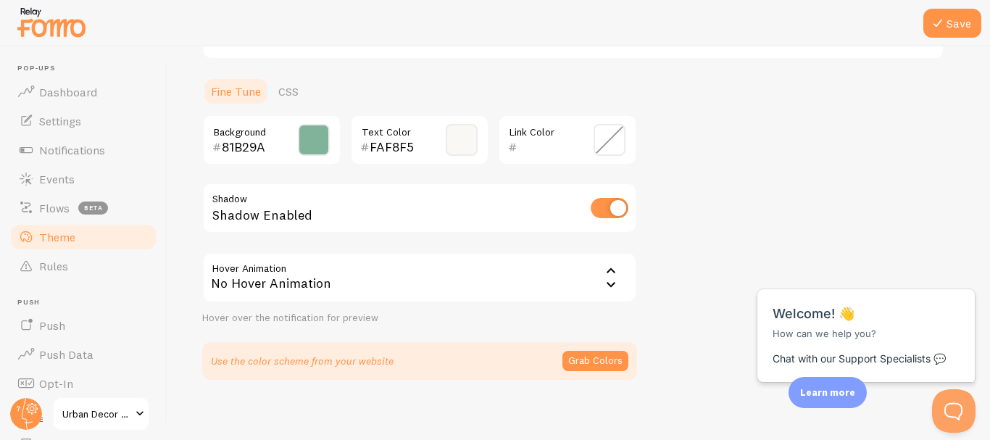
scroll to position [331, 0]
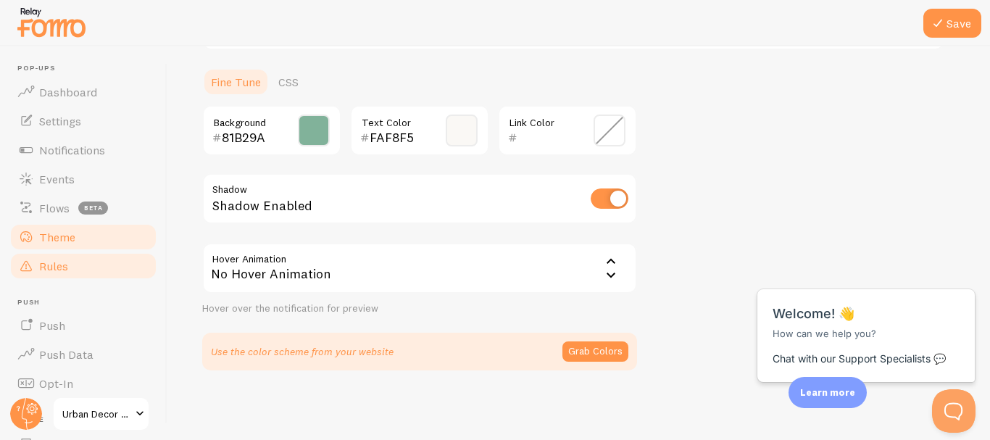
click at [61, 259] on span "Rules" at bounding box center [53, 266] width 29 height 14
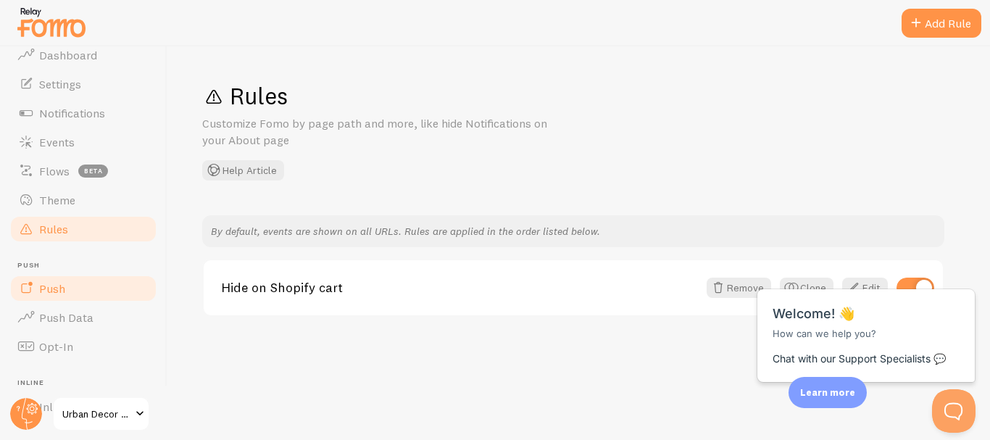
scroll to position [72, 0]
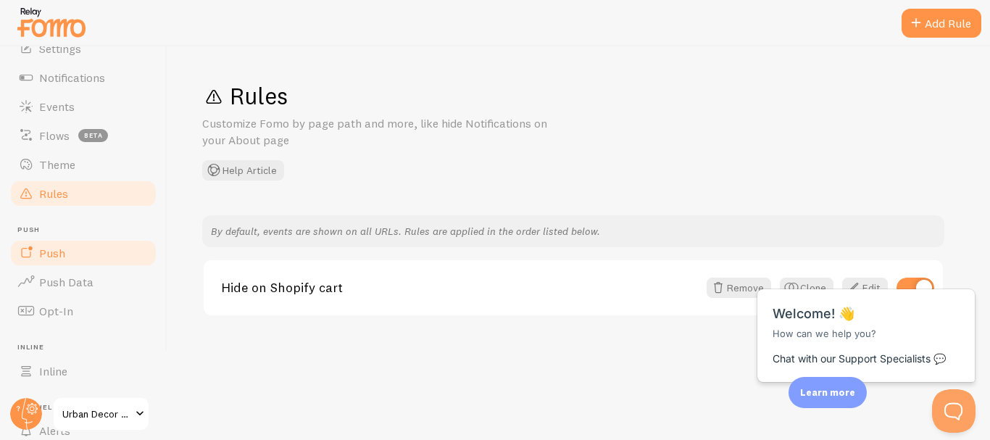
click at [66, 258] on link "Push" at bounding box center [83, 253] width 149 height 29
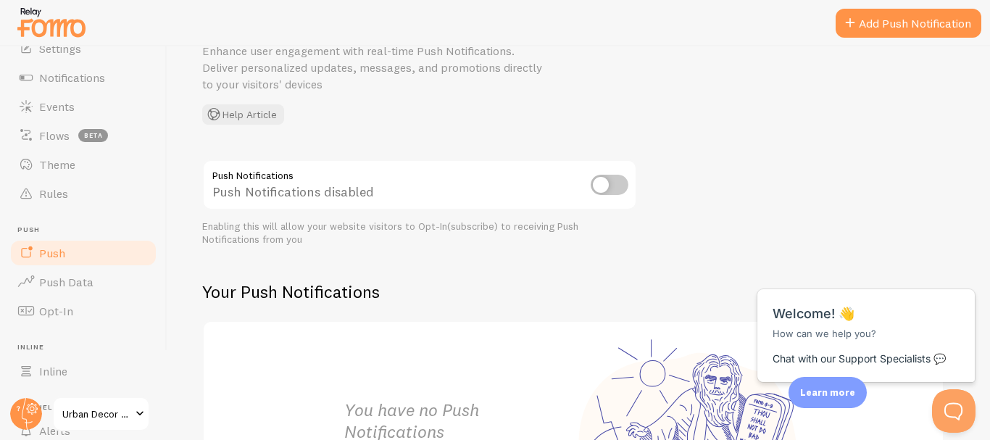
scroll to position [145, 0]
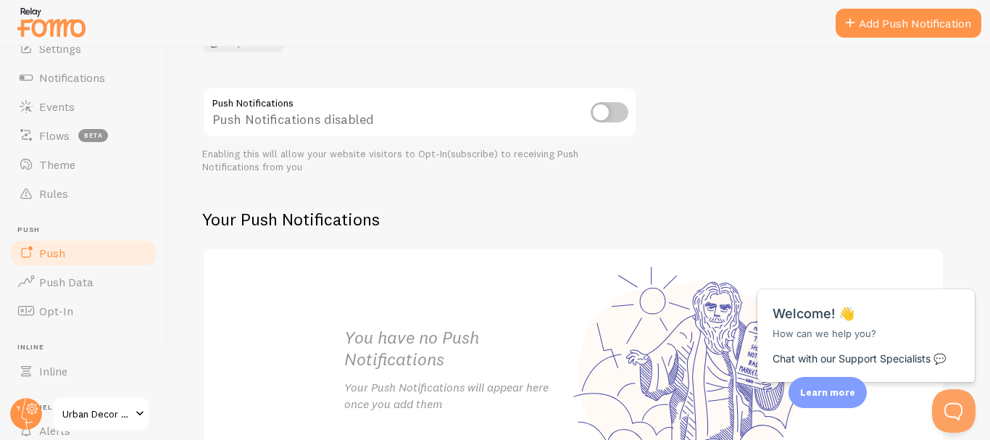
click at [610, 119] on input "checkbox" at bounding box center [610, 112] width 38 height 20
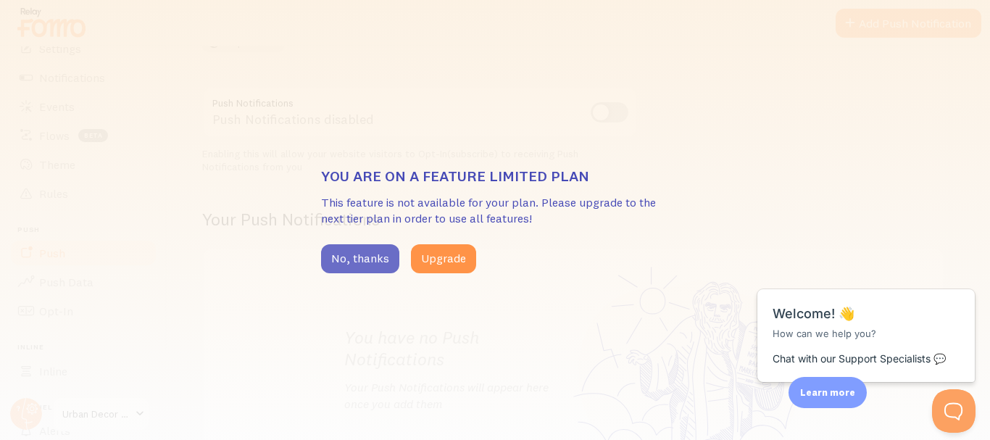
click at [374, 264] on button "No, thanks" at bounding box center [360, 258] width 78 height 29
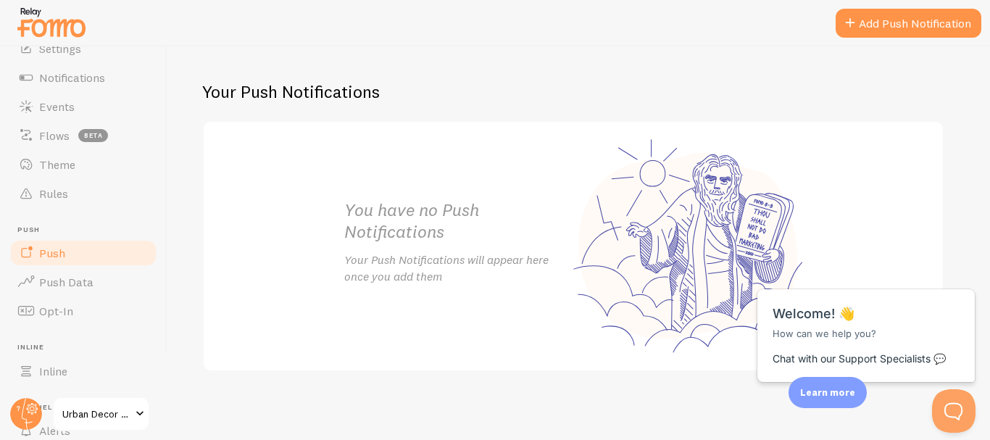
scroll to position [274, 0]
